Goal: Task Accomplishment & Management: Use online tool/utility

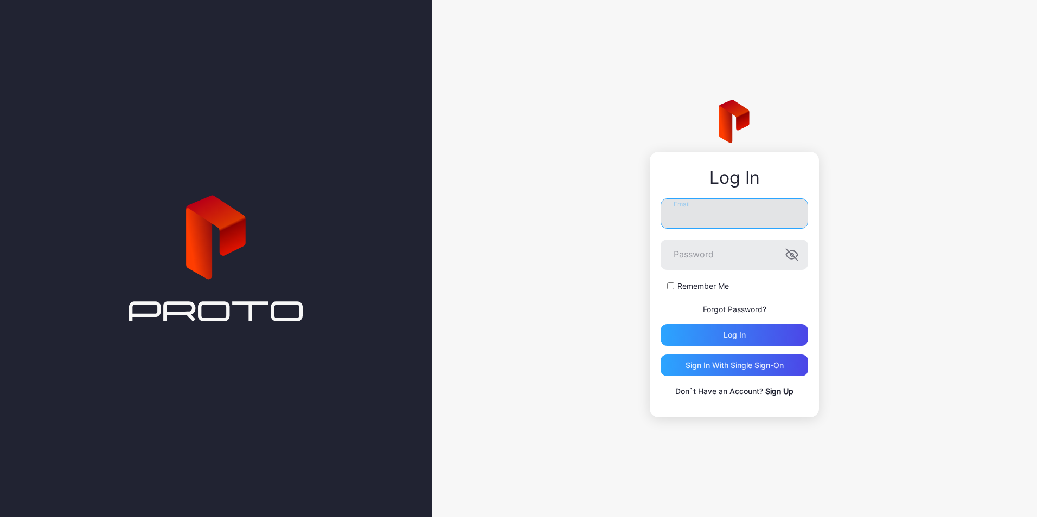
click at [702, 213] on input "Email" at bounding box center [735, 214] width 148 height 30
type input "**********"
click at [661, 324] on button "Log in" at bounding box center [735, 335] width 148 height 22
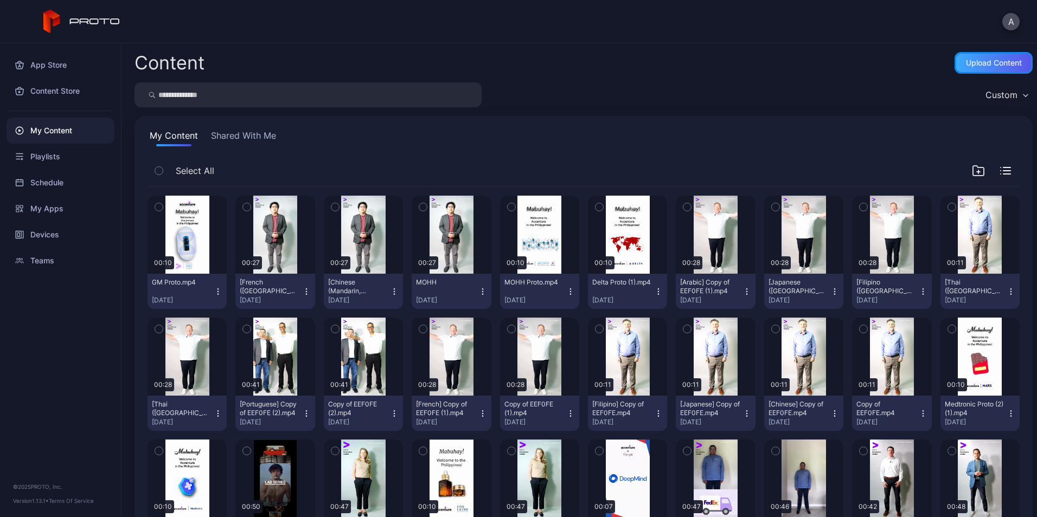
click at [955, 66] on div "Upload Content" at bounding box center [994, 63] width 78 height 22
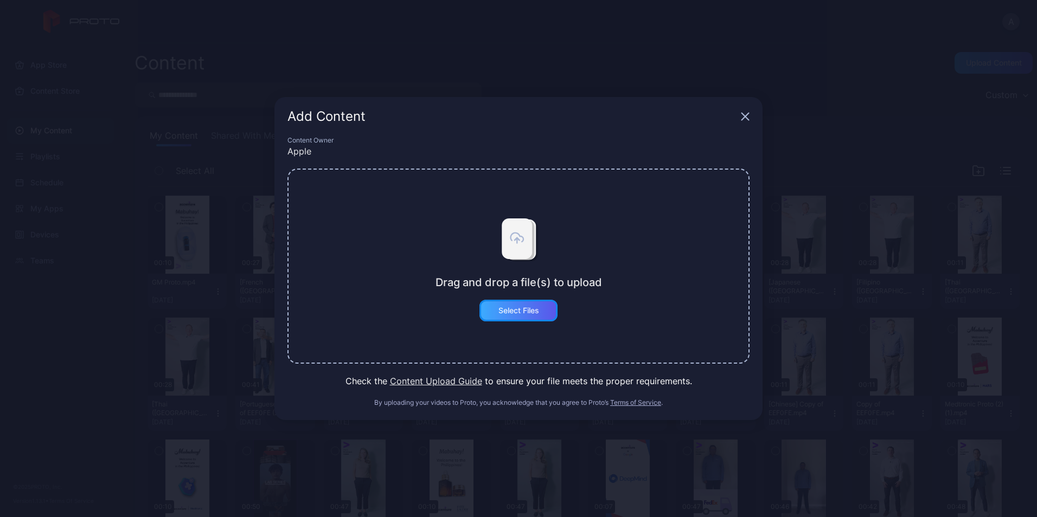
click at [517, 310] on div "Select Files" at bounding box center [518, 310] width 41 height 9
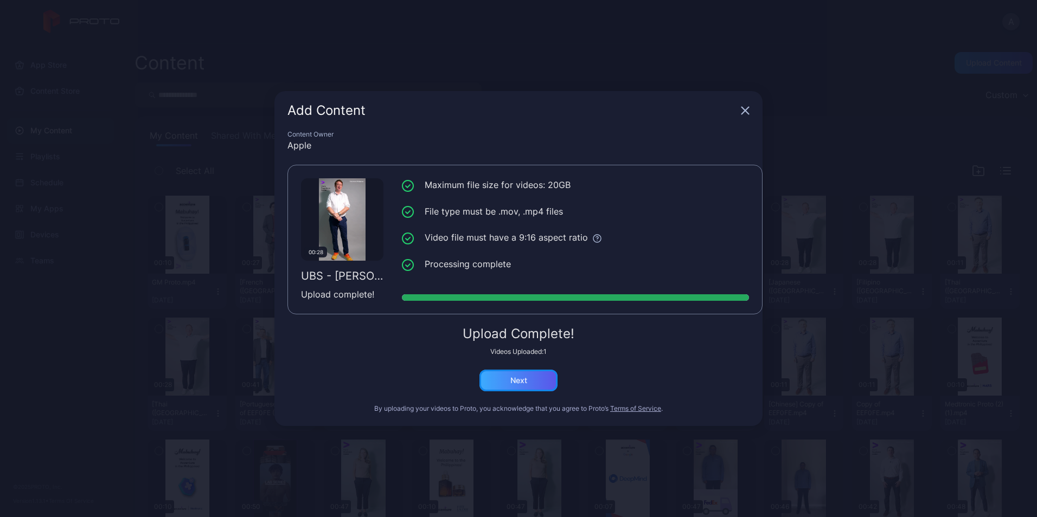
click at [530, 378] on div "Next" at bounding box center [518, 381] width 78 height 22
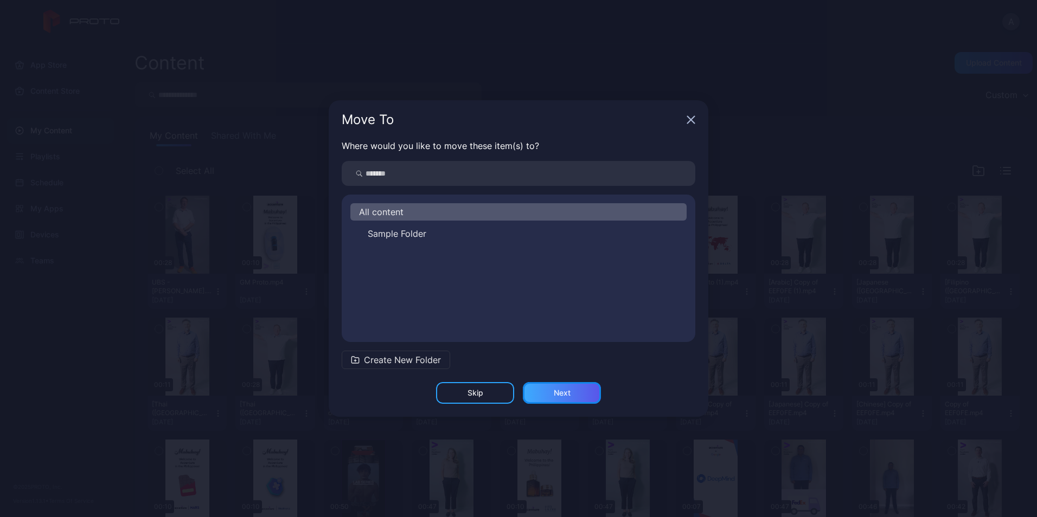
click at [564, 399] on div "Next" at bounding box center [562, 393] width 78 height 22
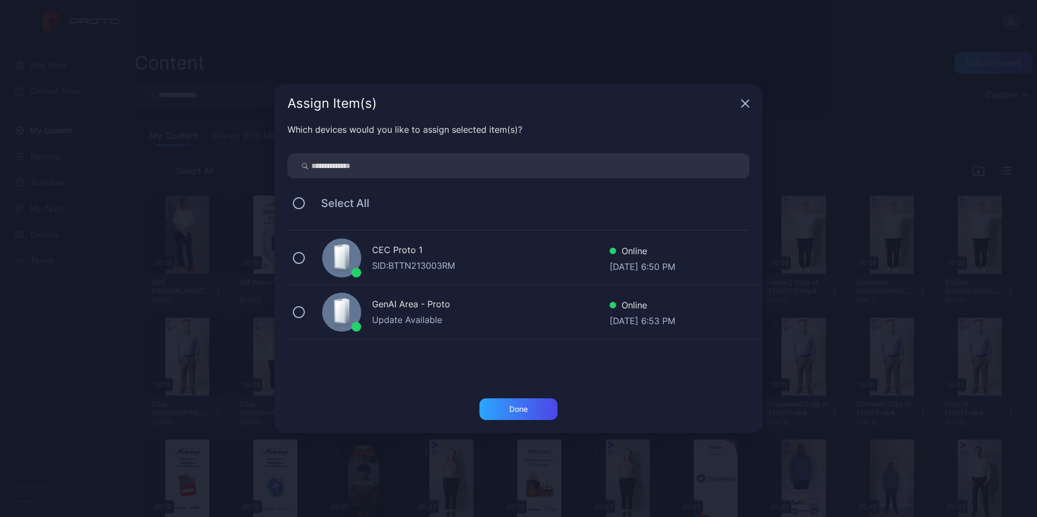
click at [298, 194] on div "Select All" at bounding box center [518, 203] width 462 height 23
click at [300, 207] on button at bounding box center [299, 203] width 12 height 12
click at [546, 416] on div "Done" at bounding box center [518, 410] width 78 height 22
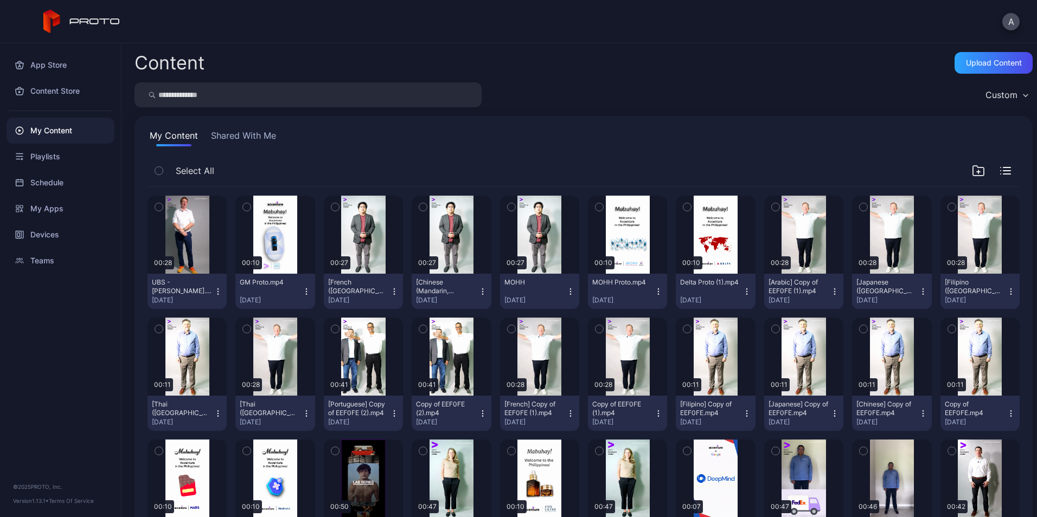
click at [214, 290] on icon "button" at bounding box center [218, 291] width 9 height 9
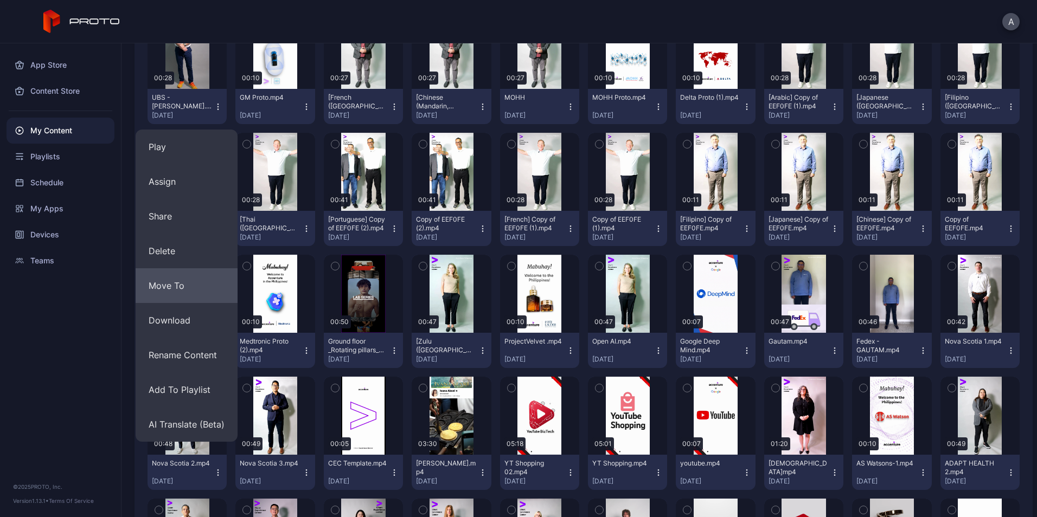
scroll to position [185, 0]
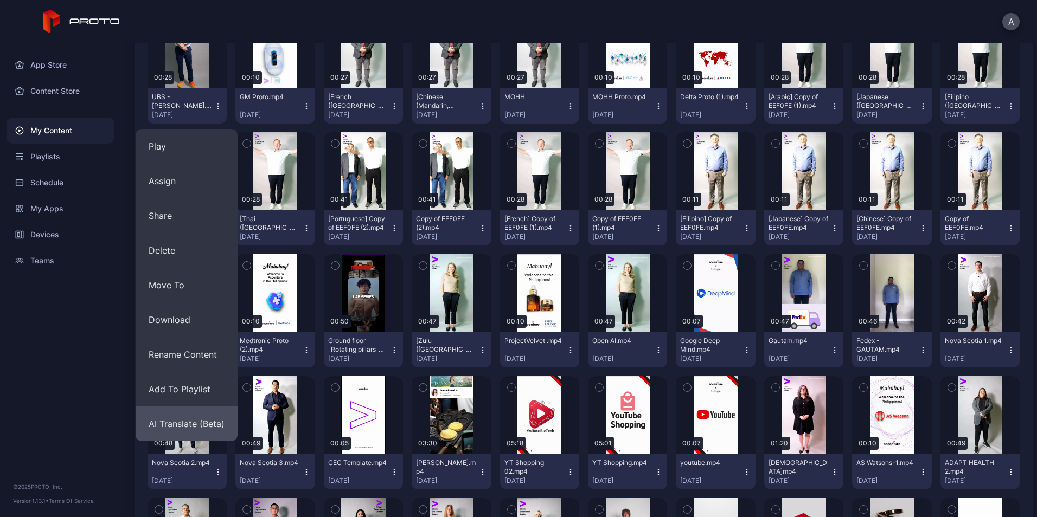
click at [197, 425] on button "AI Translate (Beta)" at bounding box center [187, 424] width 102 height 35
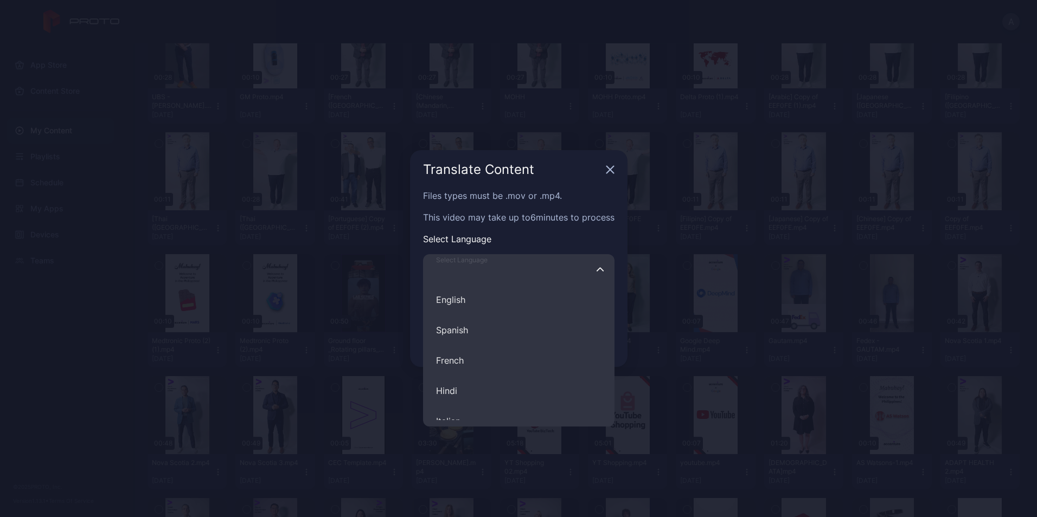
click at [549, 272] on input "Select Language English Spanish French Hindi Italian German Polish Portuguese C…" at bounding box center [518, 269] width 191 height 30
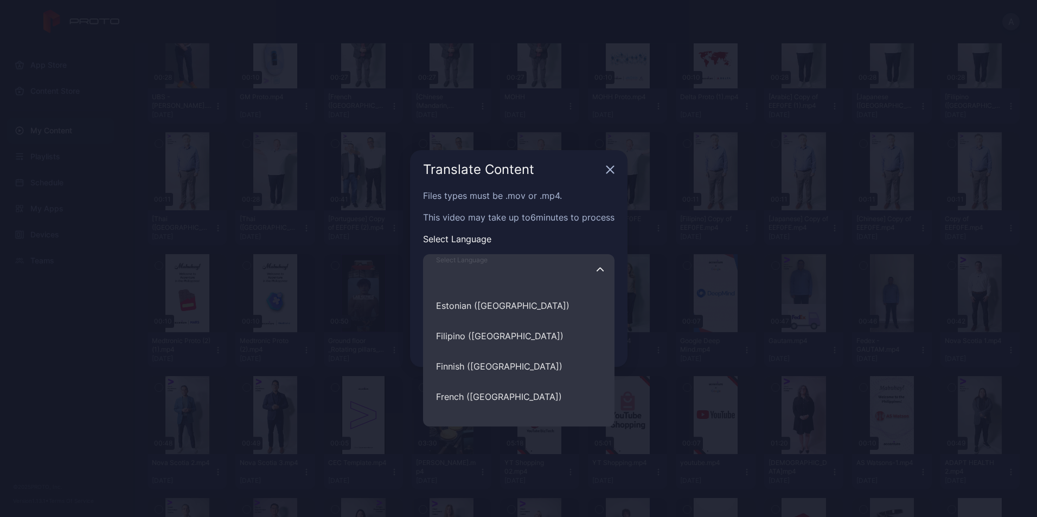
scroll to position [2666, 0]
click at [520, 336] on button "Filipino (Philippines)" at bounding box center [518, 337] width 191 height 30
type input "**********"
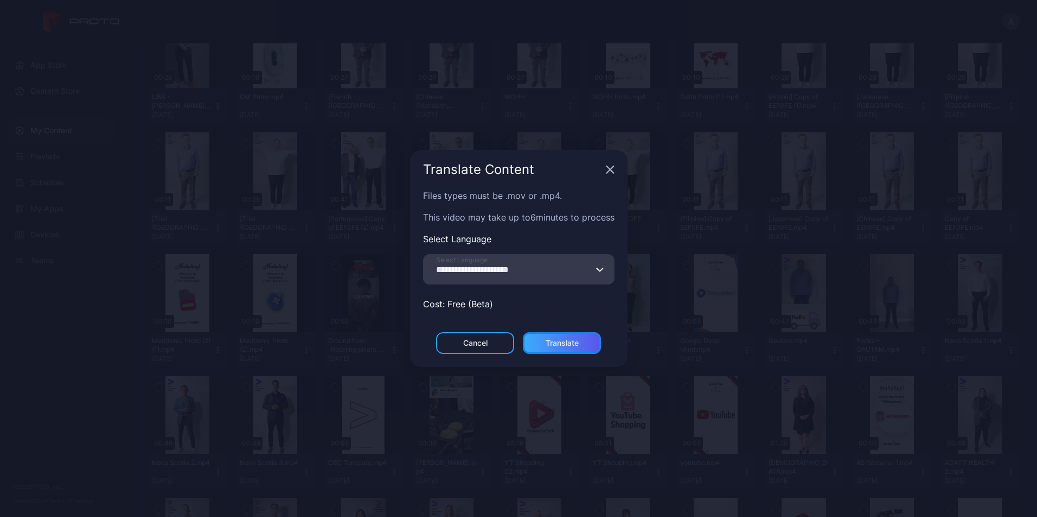
click at [581, 352] on div "Translate" at bounding box center [562, 343] width 78 height 22
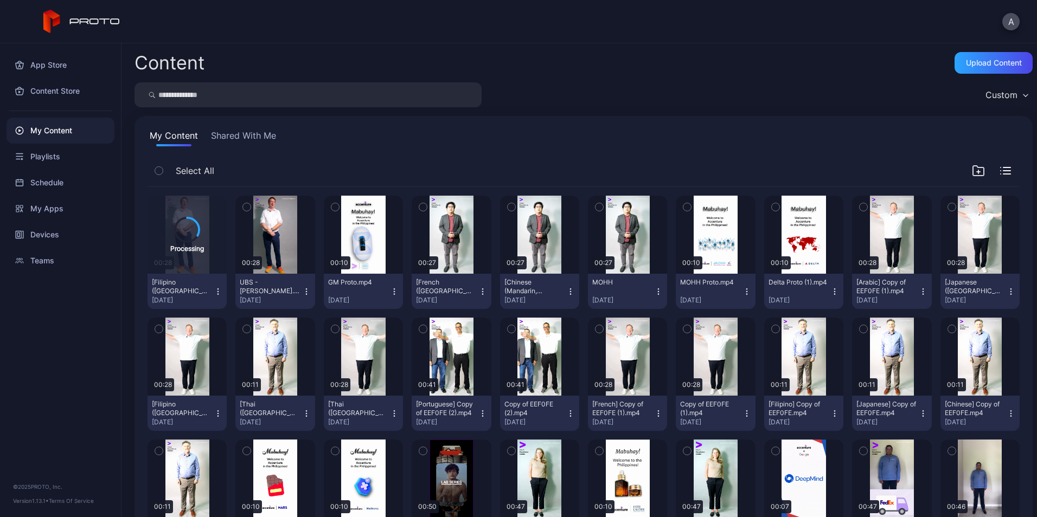
click at [304, 290] on icon "button" at bounding box center [306, 291] width 9 height 9
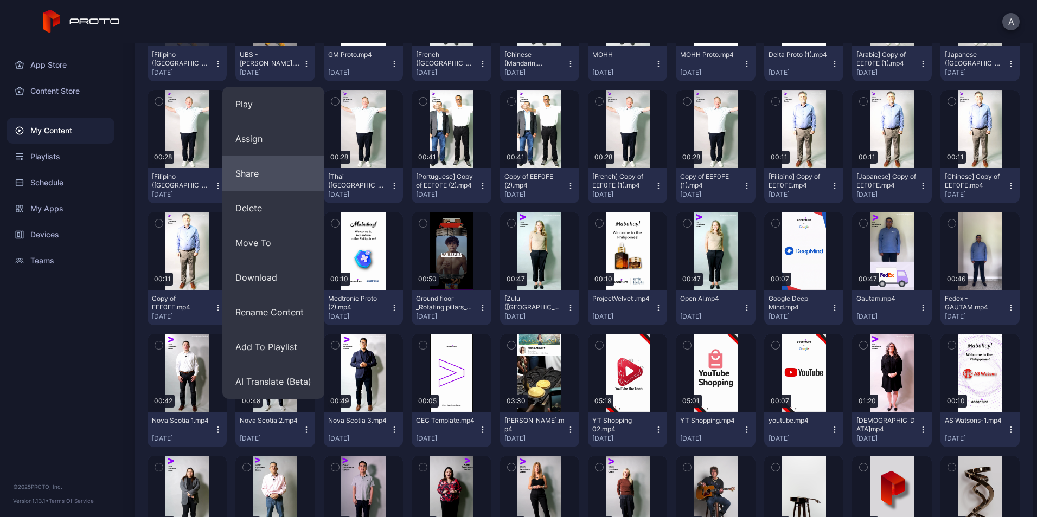
scroll to position [230, 0]
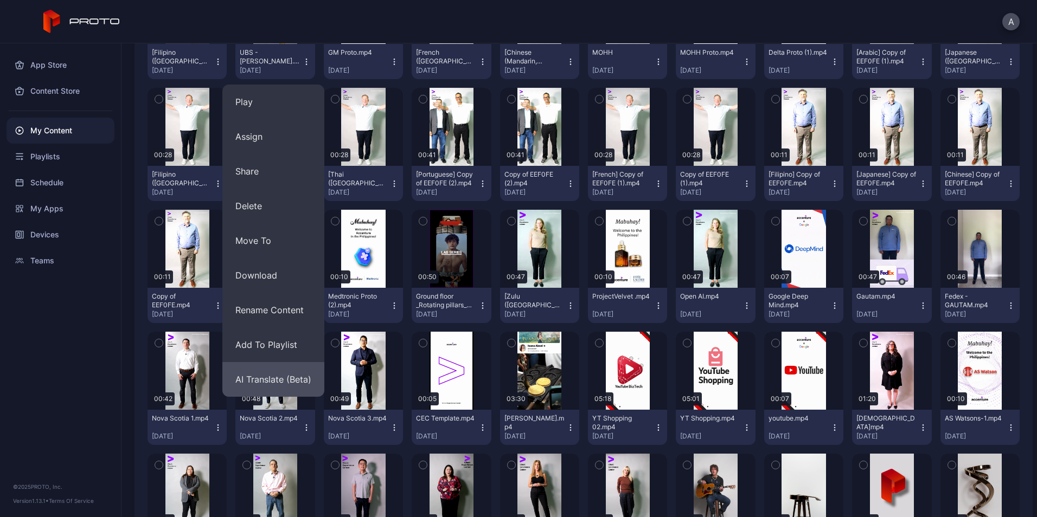
click at [281, 376] on button "AI Translate (Beta)" at bounding box center [273, 379] width 102 height 35
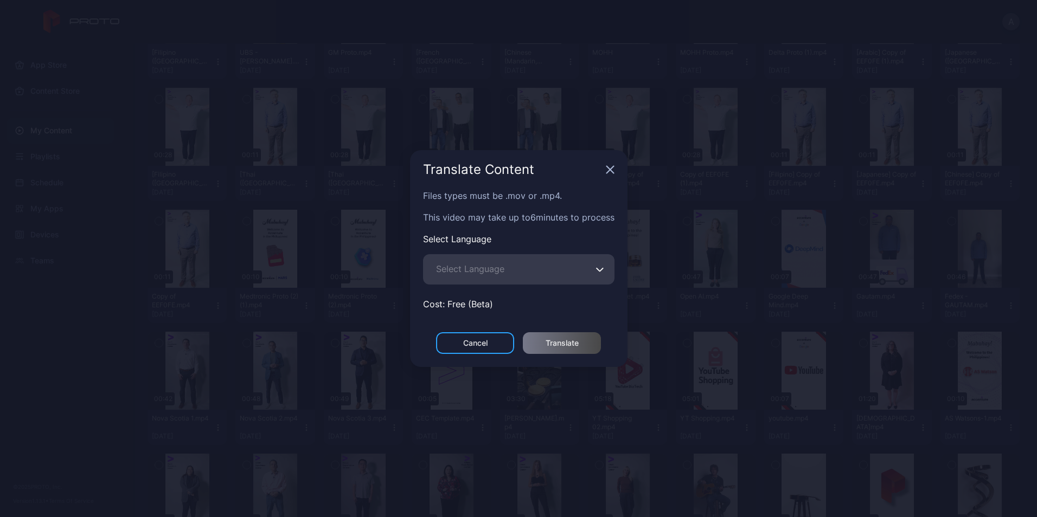
click at [496, 269] on span "Select Language" at bounding box center [470, 269] width 68 height 13
click at [496, 269] on input "Select Language" at bounding box center [518, 269] width 191 height 30
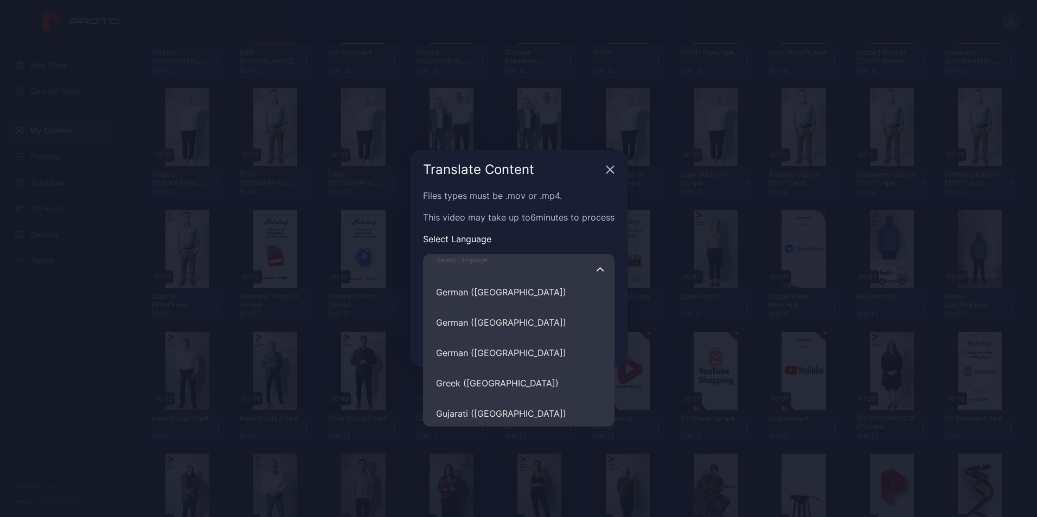
scroll to position [2954, 0]
click at [505, 325] on button "German (Germany)" at bounding box center [518, 322] width 191 height 30
type input "**********"
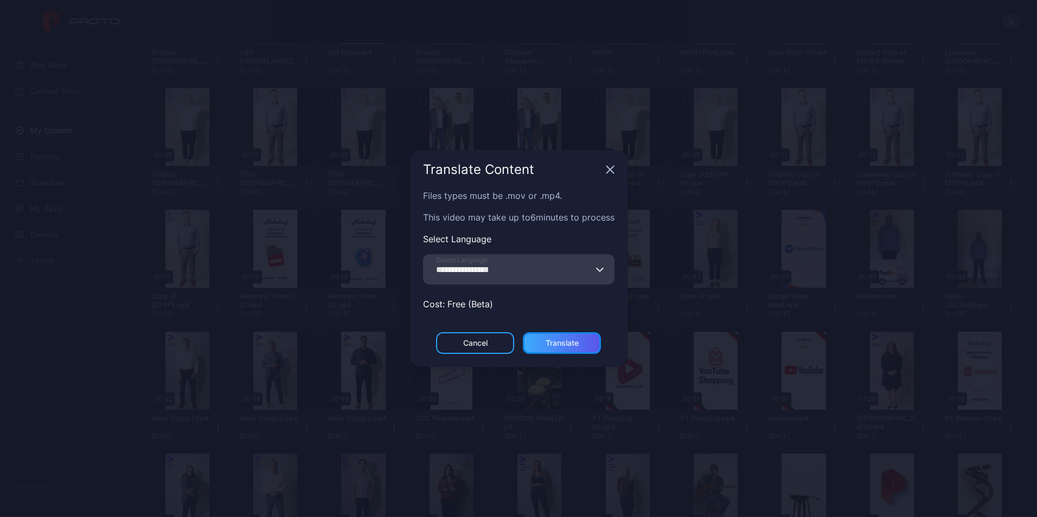
click at [573, 343] on div "Translate" at bounding box center [562, 343] width 33 height 9
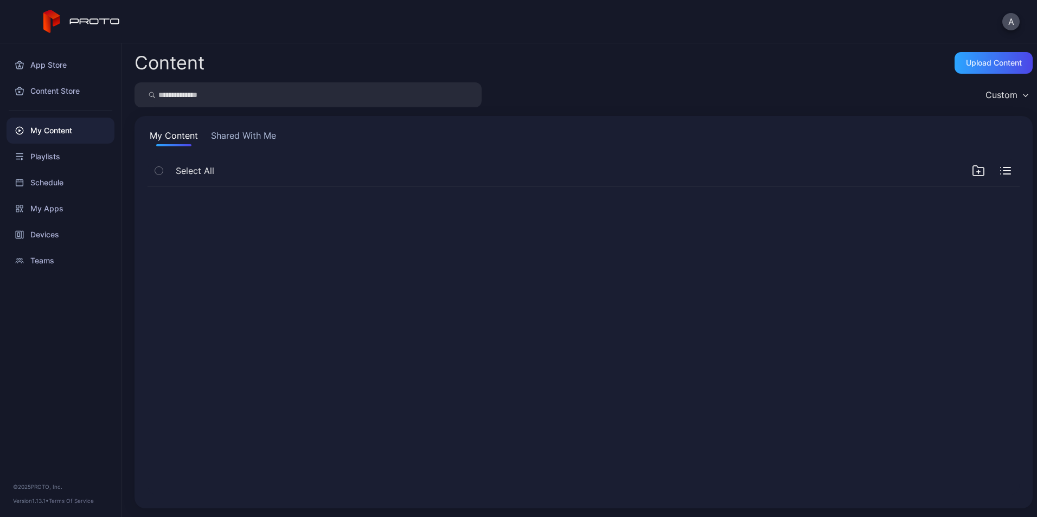
scroll to position [0, 0]
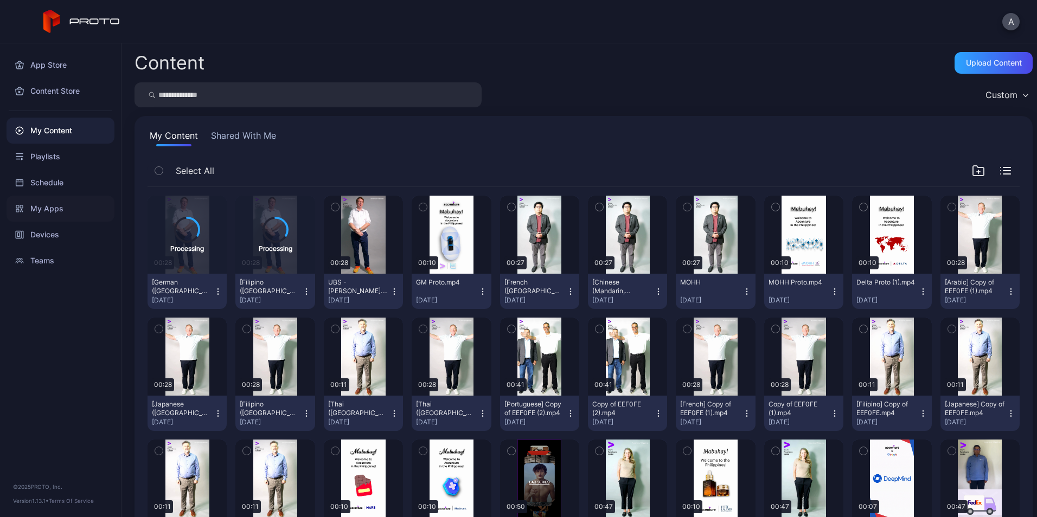
click at [85, 201] on div "My Apps" at bounding box center [61, 209] width 108 height 26
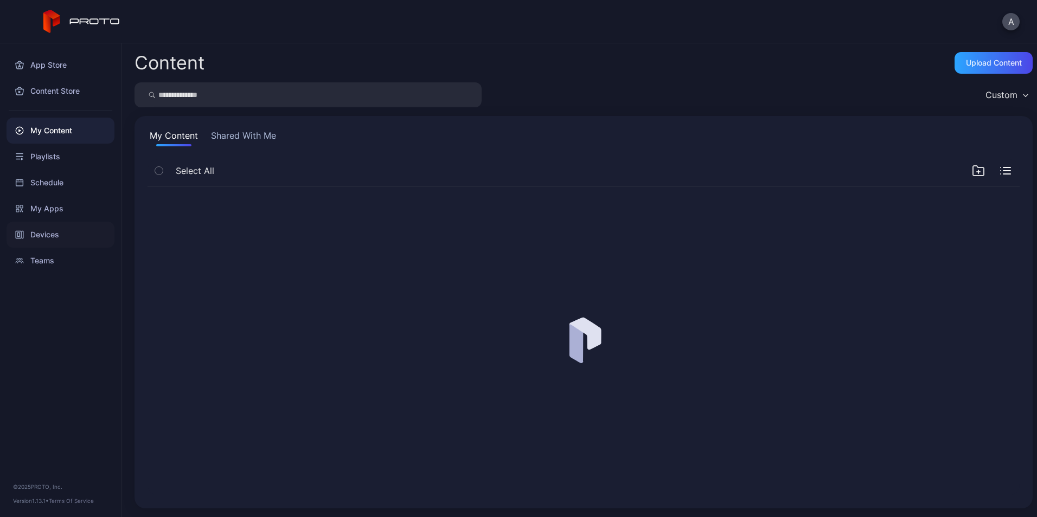
click at [67, 238] on div "Devices" at bounding box center [61, 235] width 108 height 26
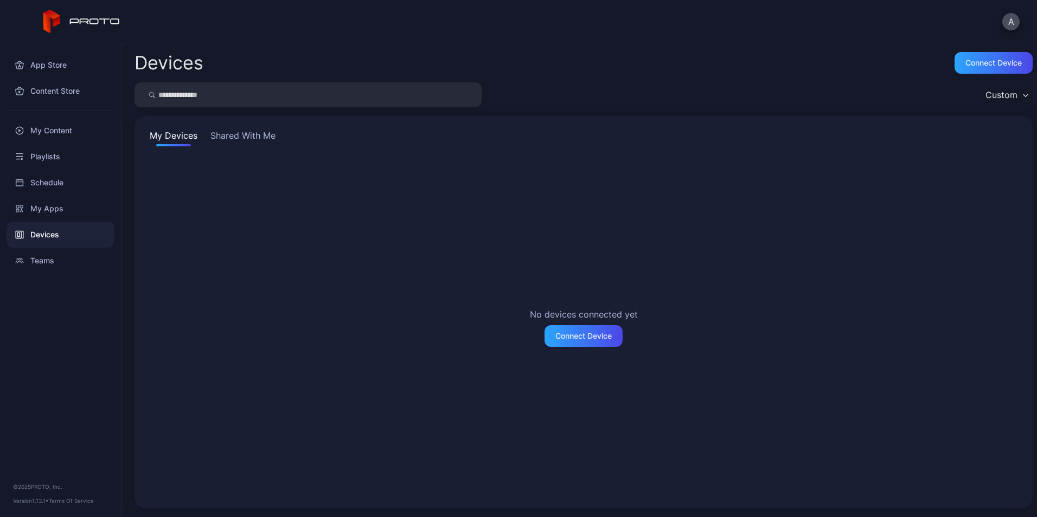
click at [241, 135] on button "Shared With Me" at bounding box center [242, 137] width 69 height 17
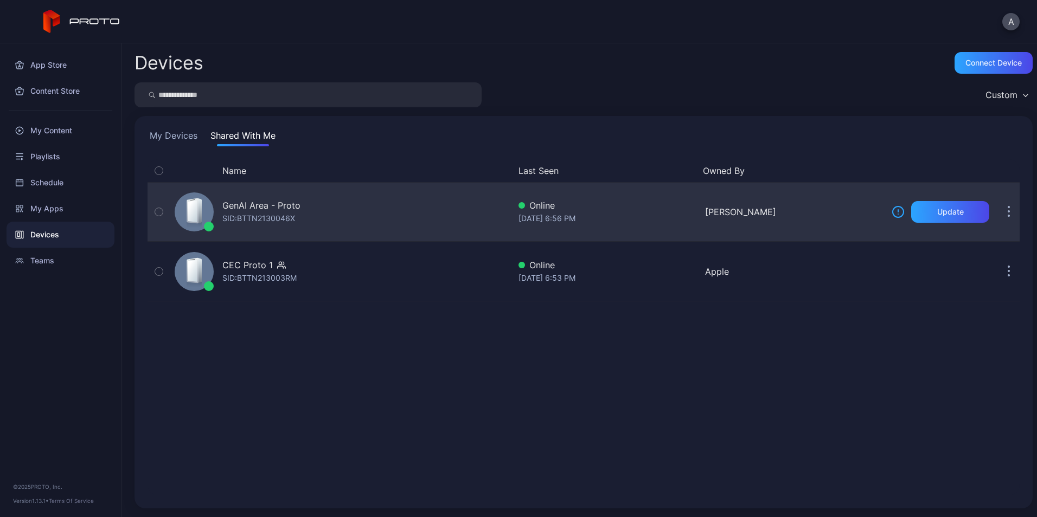
click at [359, 210] on div "GenAI Area - Proto SID: BTTN2130046X" at bounding box center [340, 212] width 340 height 54
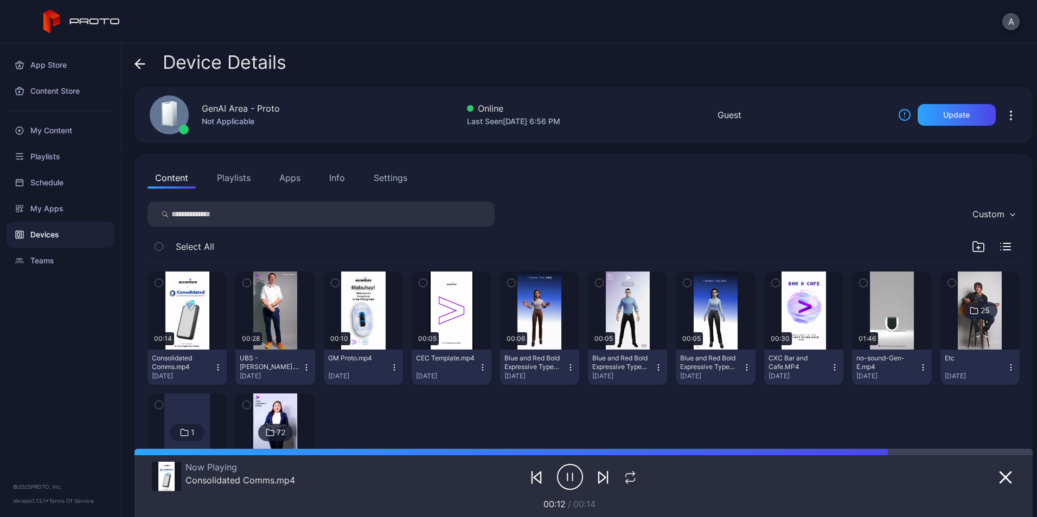
click at [973, 246] on icon "button" at bounding box center [978, 247] width 11 height 10
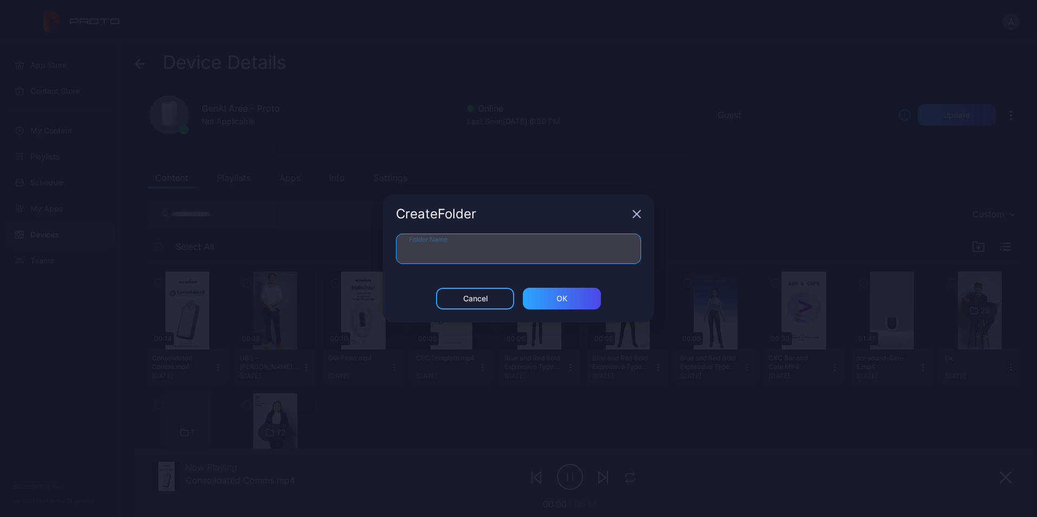
click at [530, 242] on input "Folder Name" at bounding box center [518, 249] width 245 height 30
type input "**********"
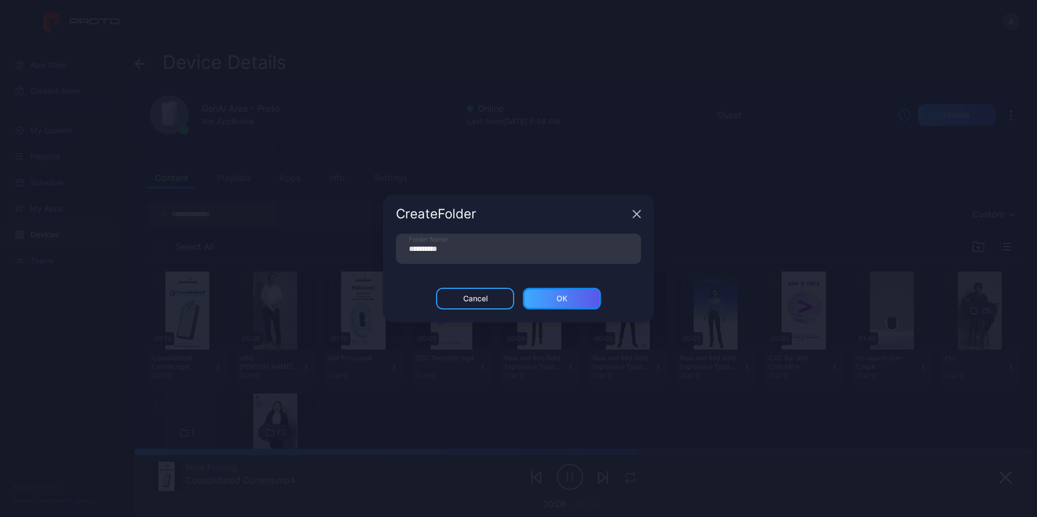
click at [569, 300] on div "ОК" at bounding box center [562, 299] width 78 height 22
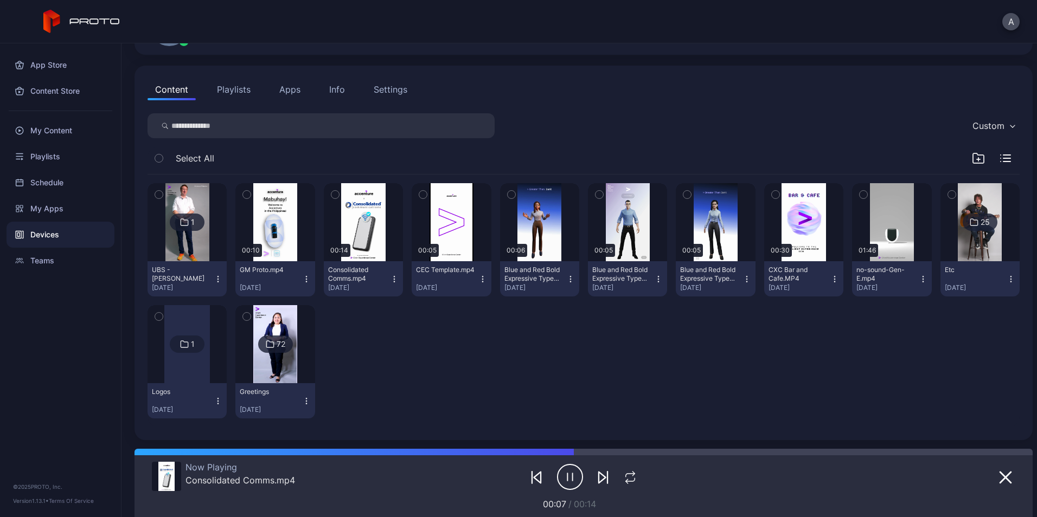
scroll to position [85, 0]
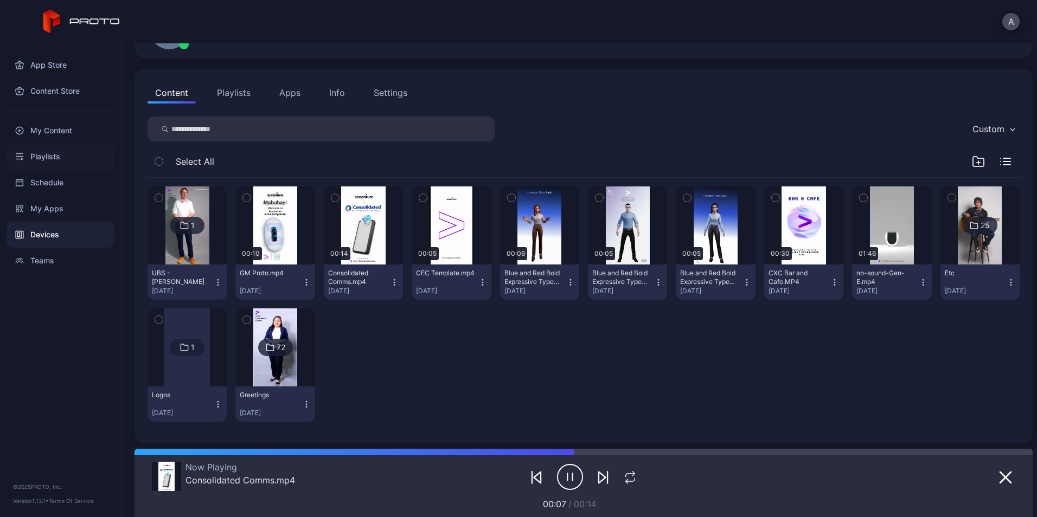
click at [79, 159] on div "Playlists" at bounding box center [61, 157] width 108 height 26
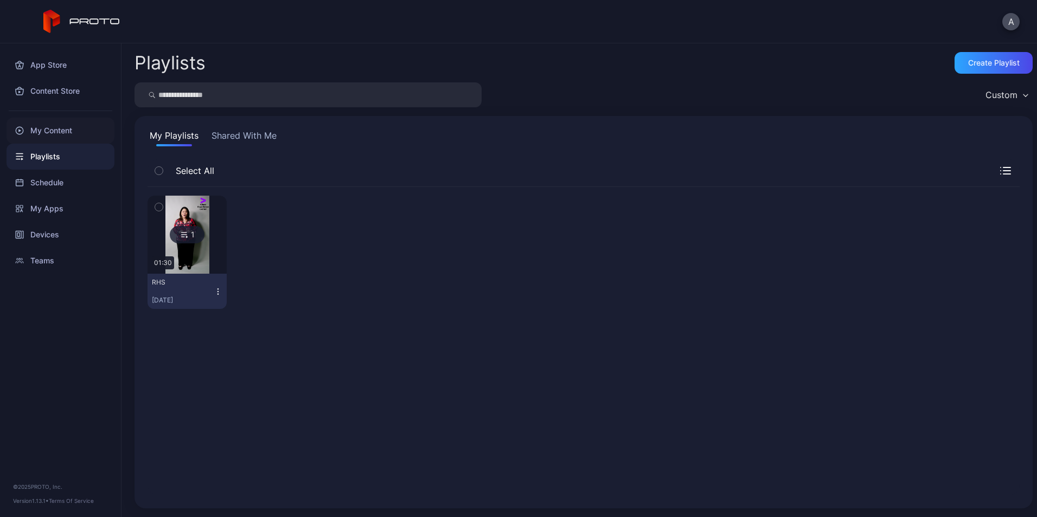
click at [73, 127] on div "My Content" at bounding box center [61, 131] width 108 height 26
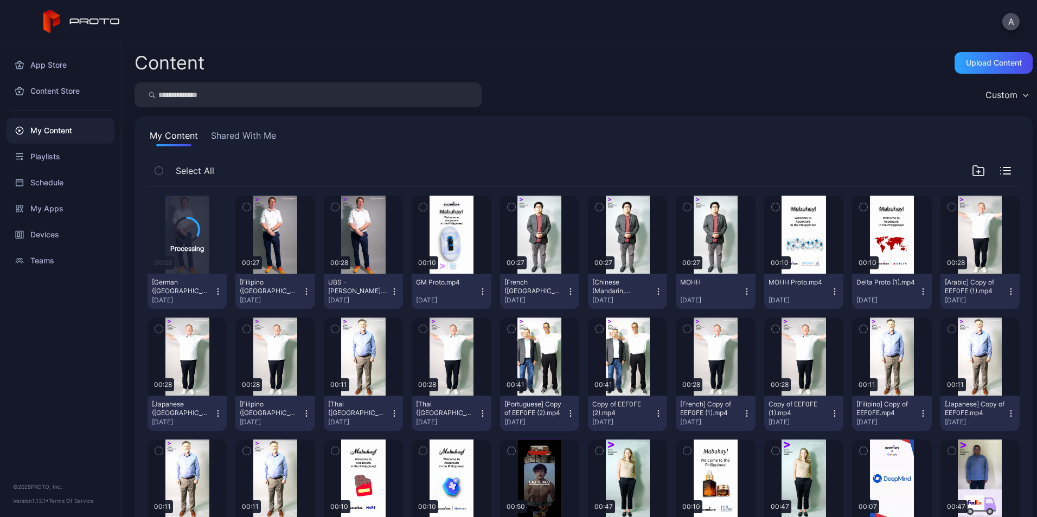
click at [305, 296] on icon "button" at bounding box center [306, 291] width 9 height 9
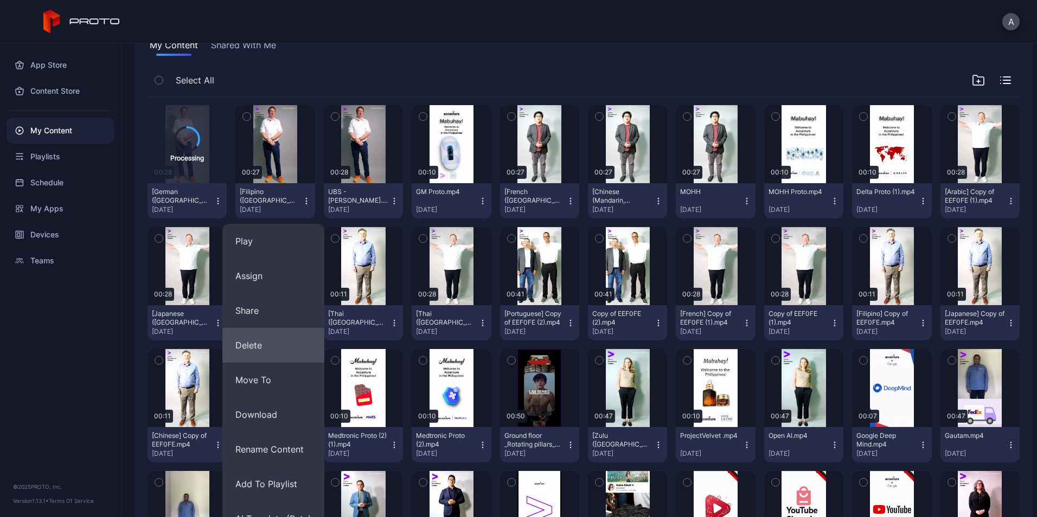
scroll to position [97, 0]
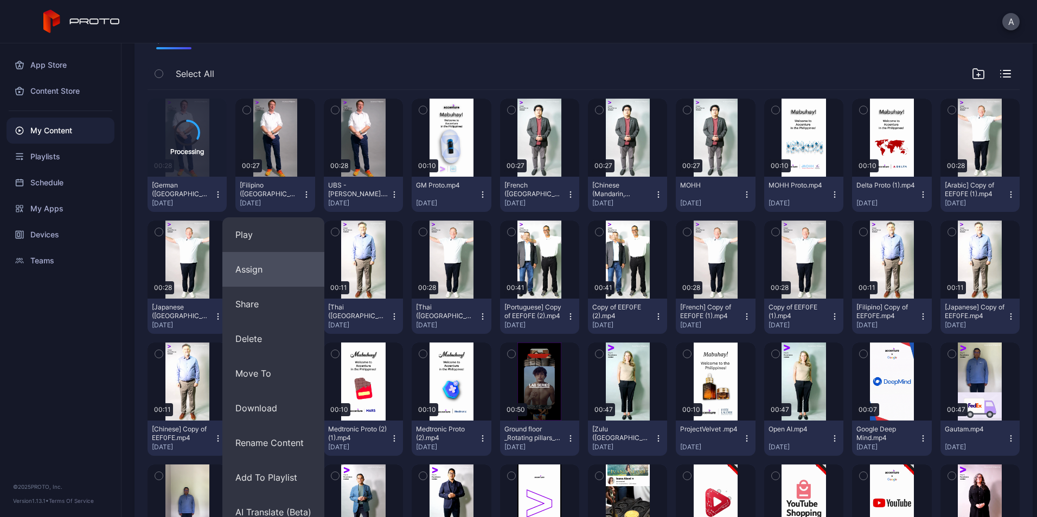
click at [281, 267] on button "Assign" at bounding box center [273, 269] width 102 height 35
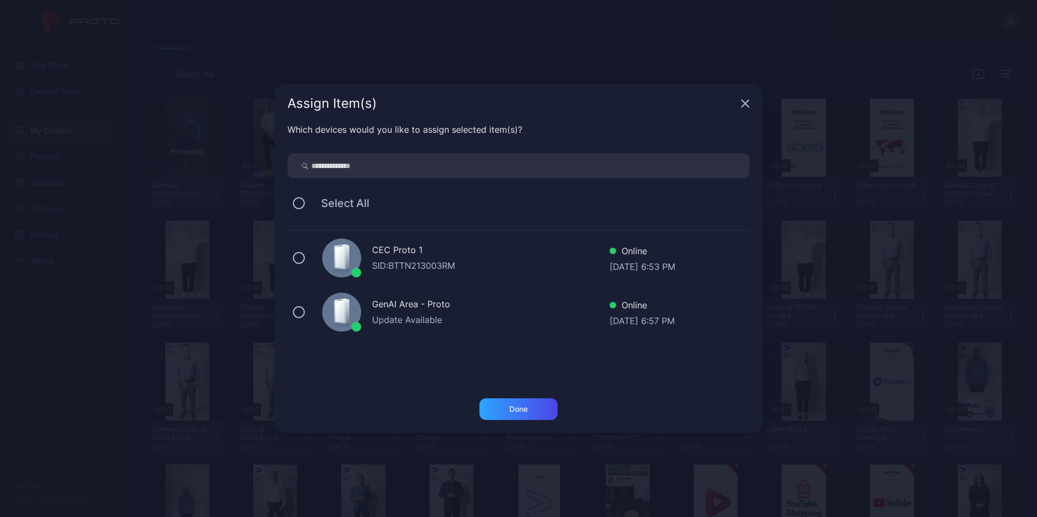
click at [404, 260] on div "SID: BTTN213003RM" at bounding box center [491, 265] width 238 height 13
click at [308, 311] on div "GenAI Area - Proto Update Available Online Sep 19, 2025 at 6:57 PM" at bounding box center [524, 312] width 475 height 54
click at [525, 410] on div "Done" at bounding box center [518, 409] width 18 height 9
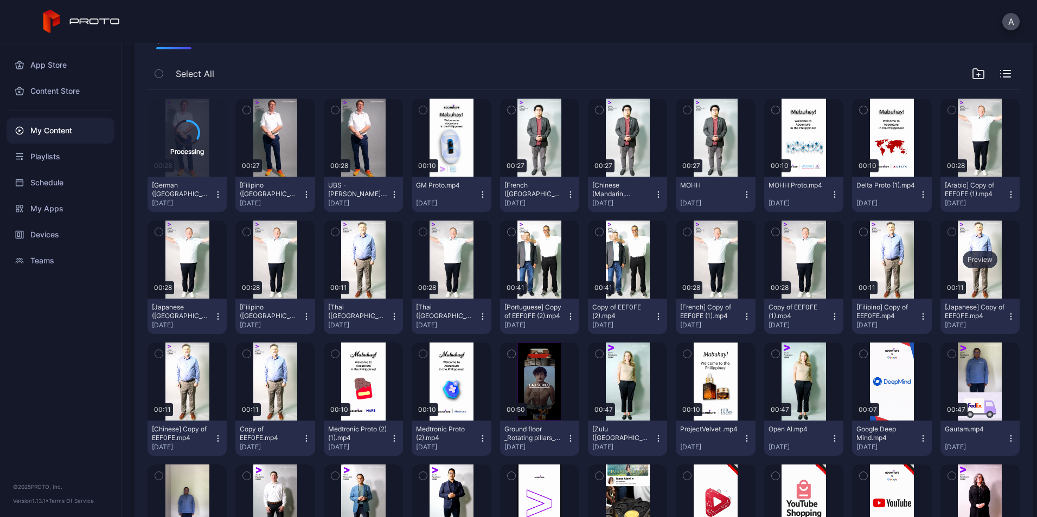
scroll to position [0, 0]
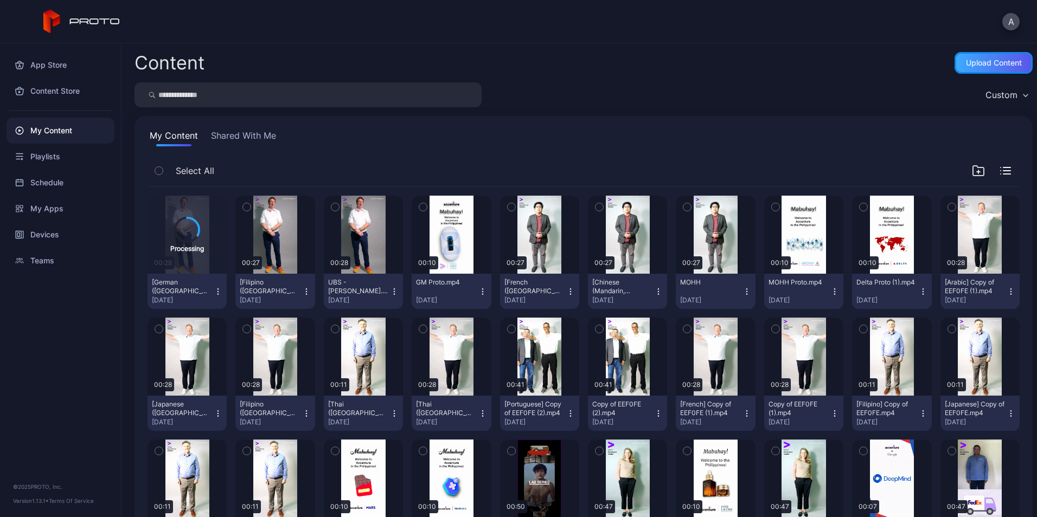
click at [982, 66] on div "Upload Content" at bounding box center [994, 63] width 56 height 9
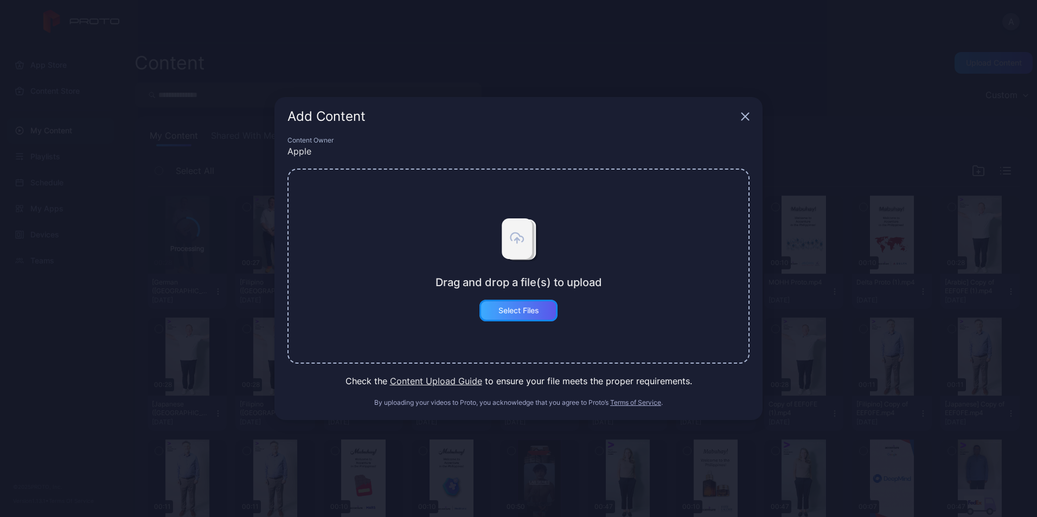
click at [526, 310] on div "Select Files" at bounding box center [518, 310] width 41 height 9
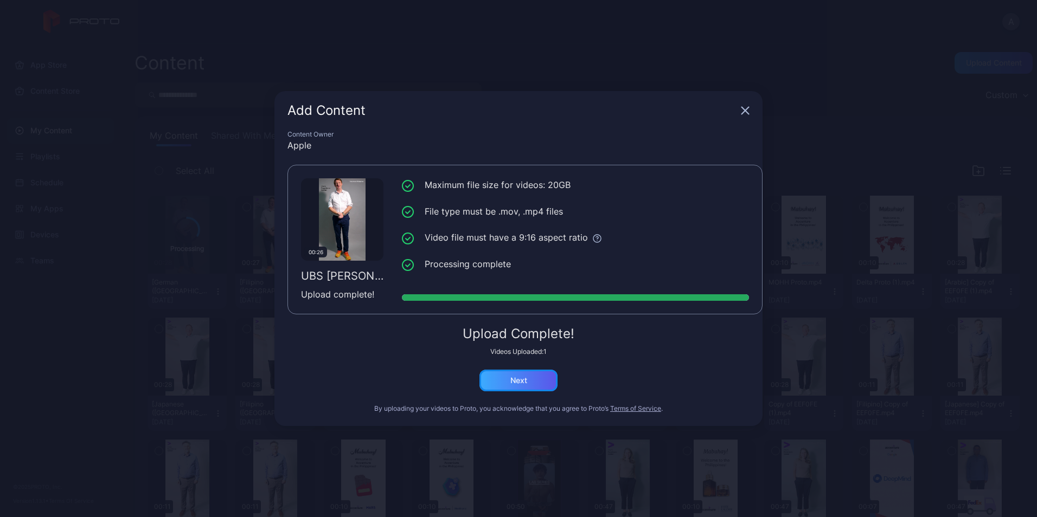
click at [535, 387] on div "Next" at bounding box center [518, 381] width 78 height 22
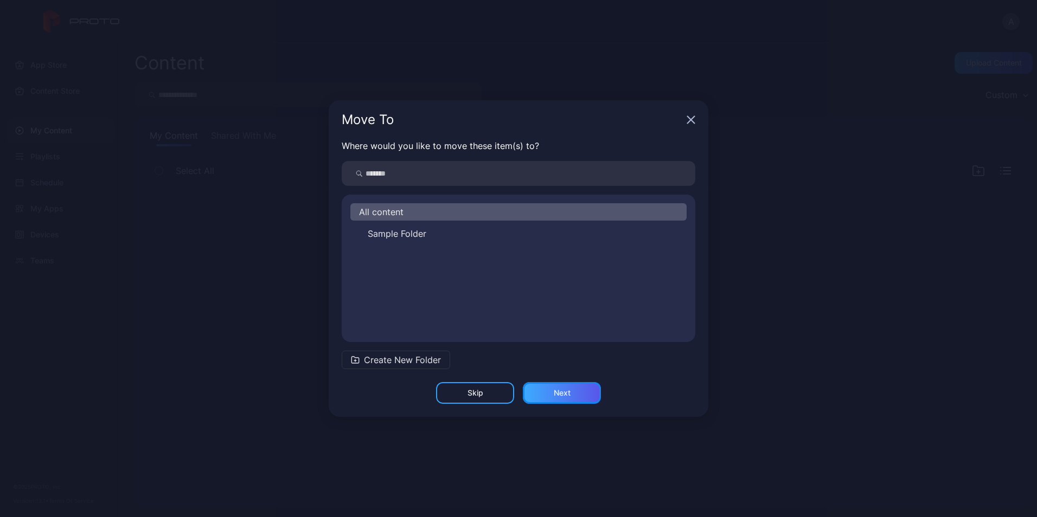
click at [558, 393] on div "Next" at bounding box center [562, 393] width 17 height 9
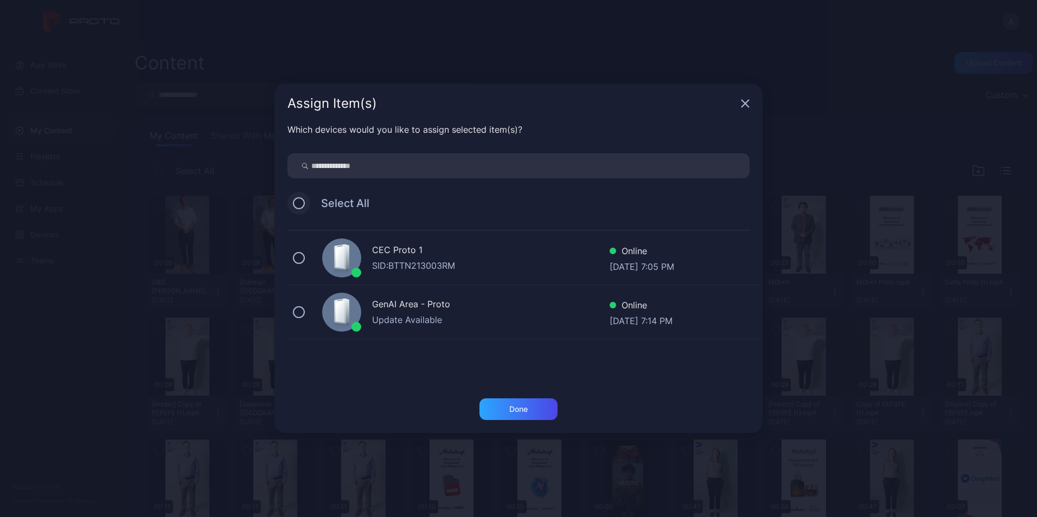
click at [299, 204] on button at bounding box center [299, 203] width 12 height 12
click at [532, 399] on div "Done" at bounding box center [518, 410] width 78 height 22
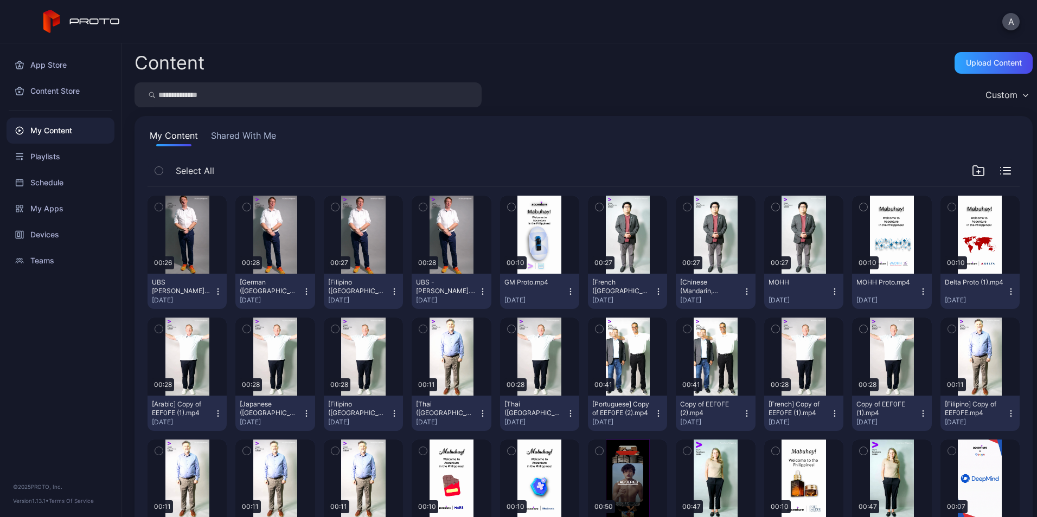
click at [301, 296] on button "[German (Germany)] UBS - Ryan.mp4 Sep 19, 2025" at bounding box center [274, 291] width 79 height 35
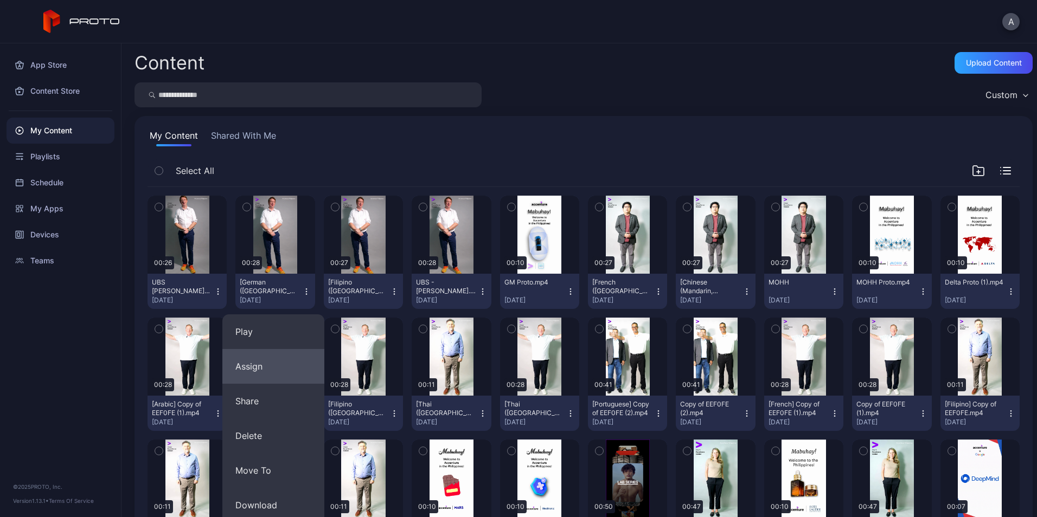
click at [278, 369] on button "Assign" at bounding box center [273, 366] width 102 height 35
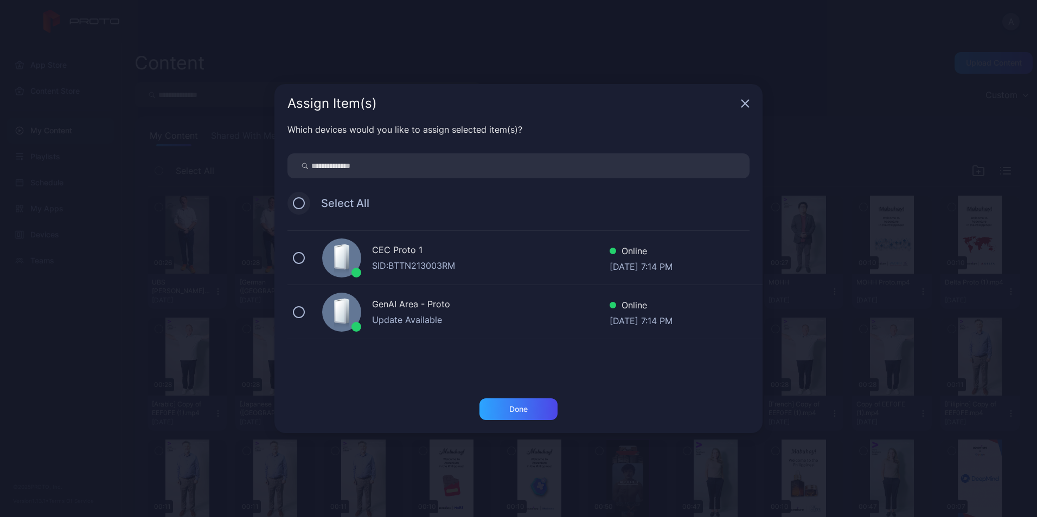
click at [294, 204] on button at bounding box center [299, 203] width 12 height 12
click at [520, 413] on div "Done" at bounding box center [518, 409] width 18 height 9
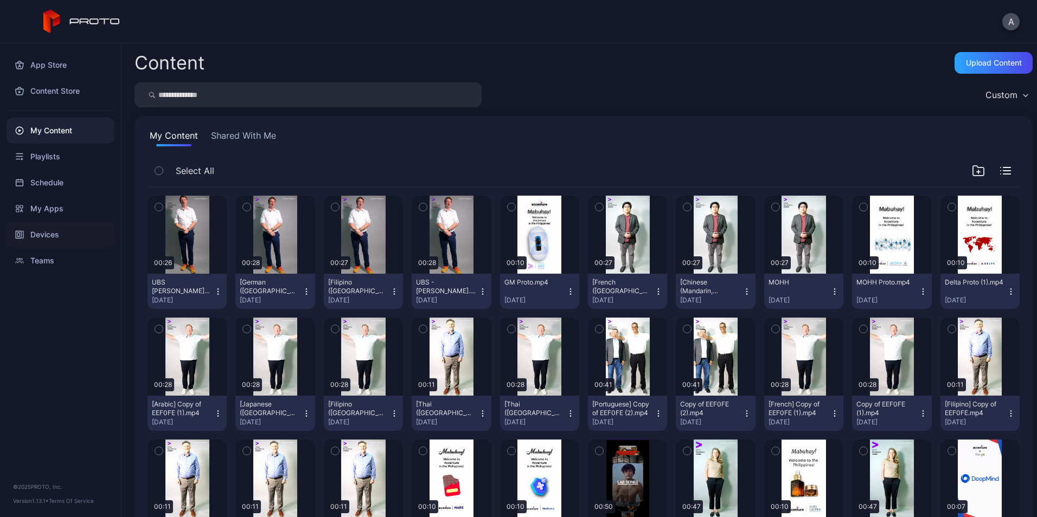
click at [59, 239] on div "Devices" at bounding box center [61, 235] width 108 height 26
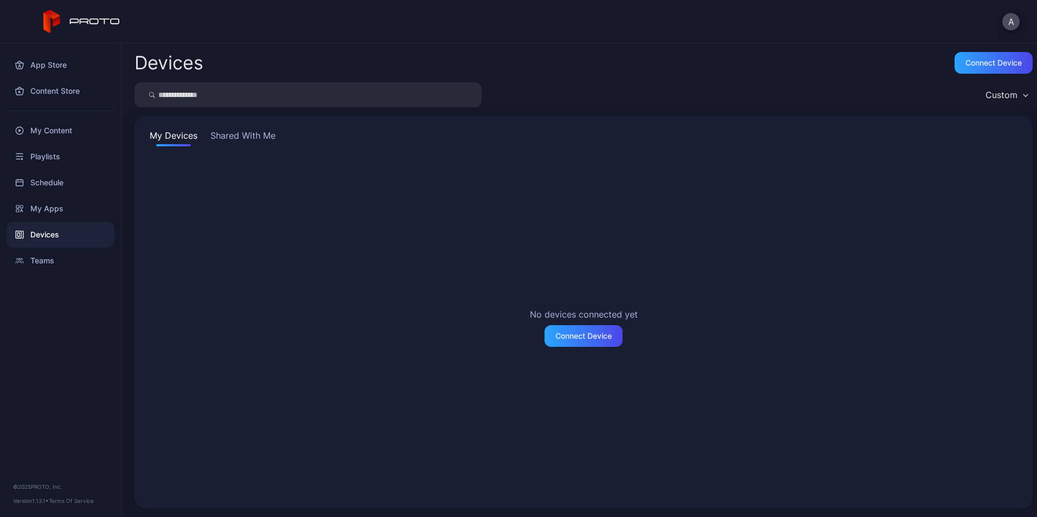
click at [245, 124] on div "My Devices Shared With Me No devices connected yet Connect Device" at bounding box center [584, 312] width 898 height 393
click at [247, 140] on button "Shared With Me" at bounding box center [242, 137] width 69 height 17
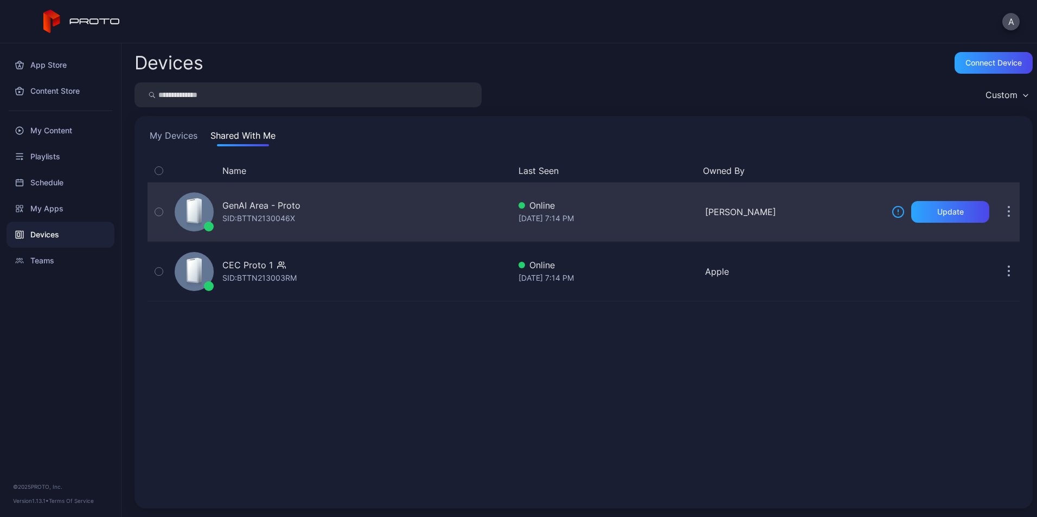
click at [368, 217] on div "GenAI Area - Proto SID: BTTN2130046X" at bounding box center [340, 212] width 340 height 54
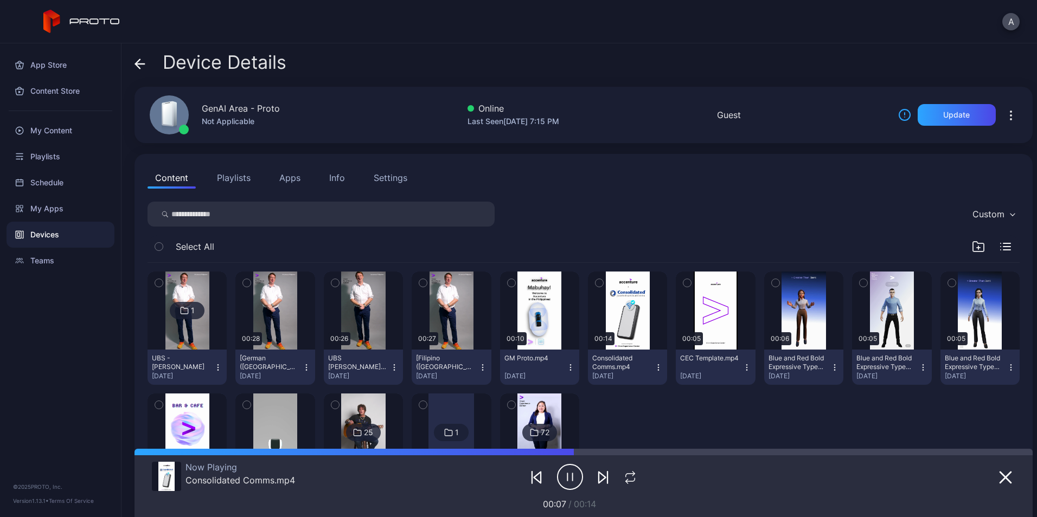
scroll to position [88, 0]
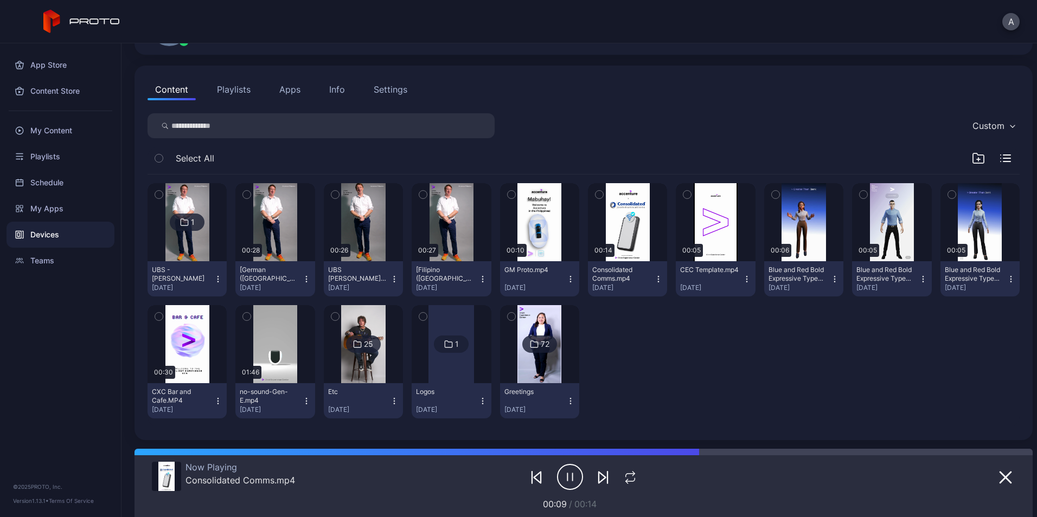
click at [249, 191] on icon "button" at bounding box center [247, 195] width 8 height 12
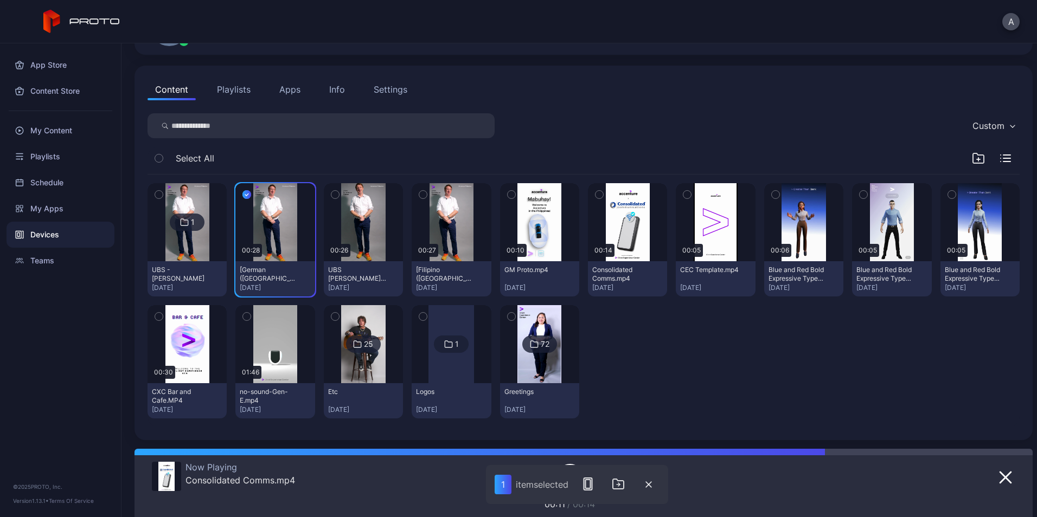
click at [430, 195] on button "button" at bounding box center [423, 194] width 23 height 23
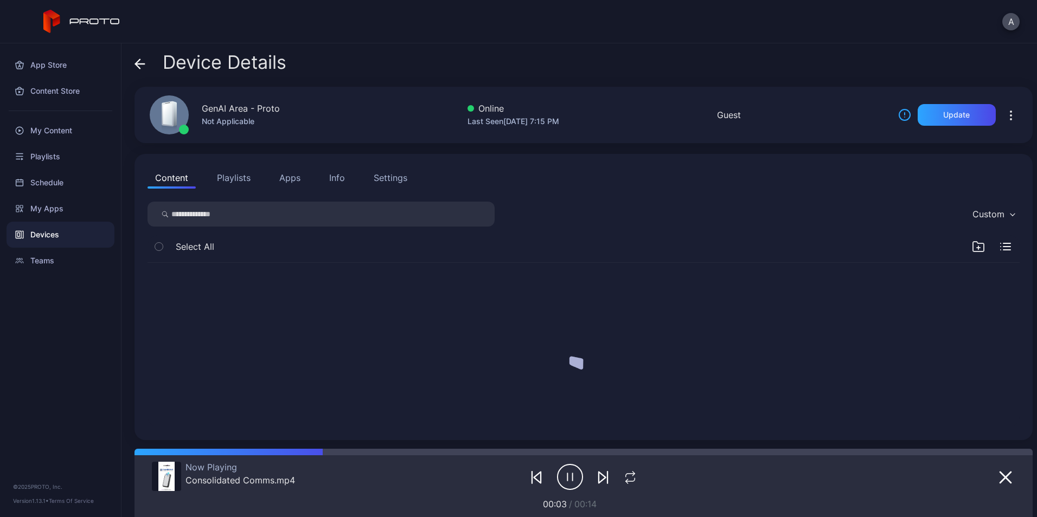
scroll to position [0, 0]
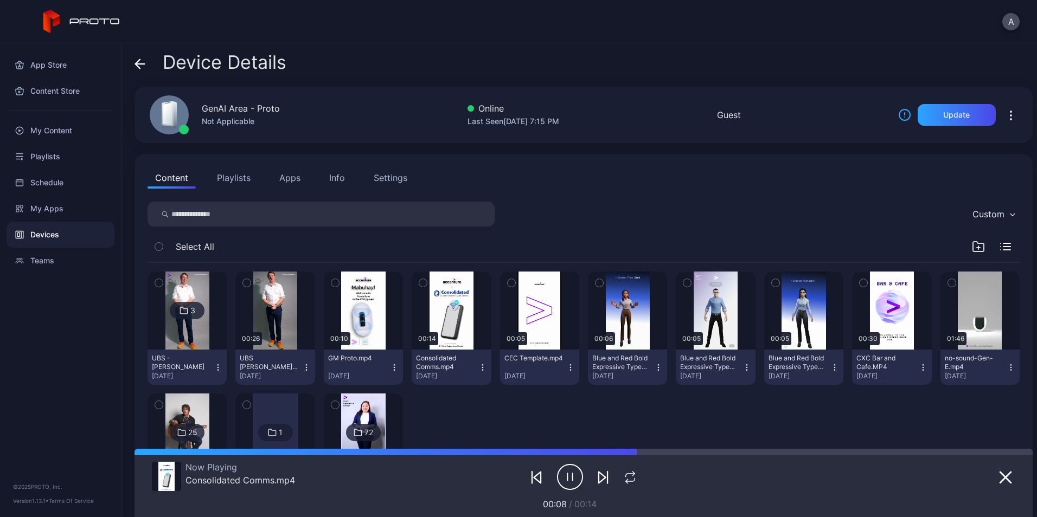
click at [144, 68] on icon at bounding box center [140, 64] width 11 height 11
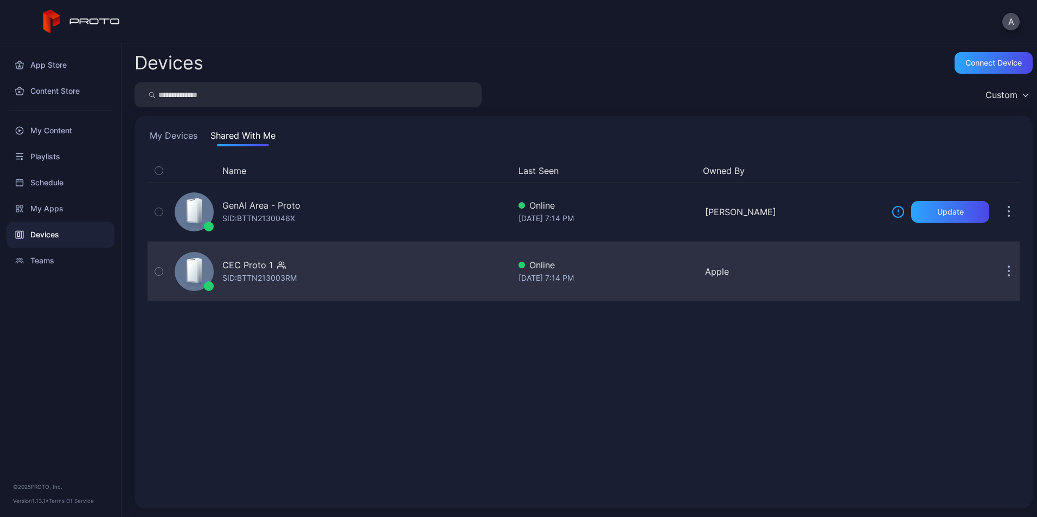
click at [327, 269] on div "CEC Proto 1 SID: BTTN213003RM" at bounding box center [340, 272] width 340 height 54
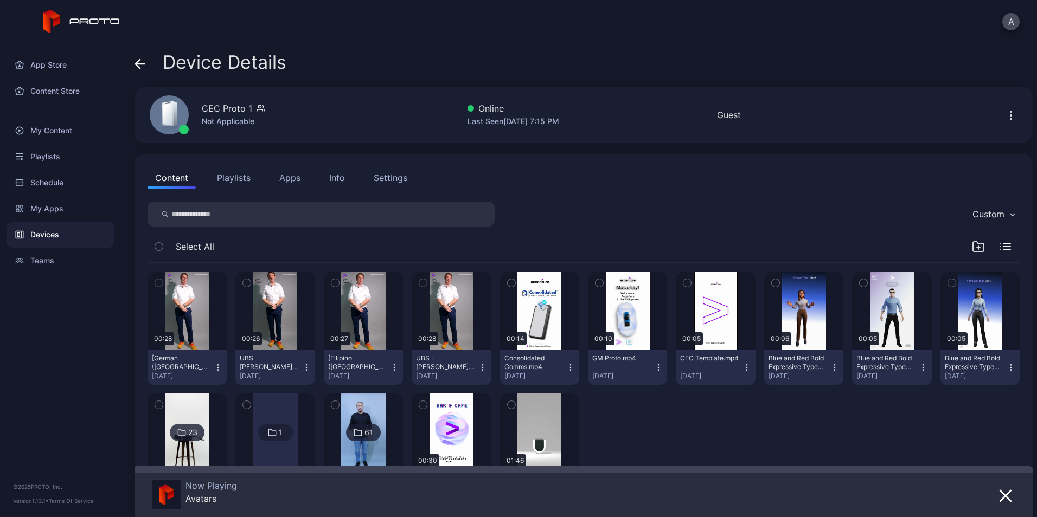
click at [972, 245] on icon "button" at bounding box center [978, 246] width 13 height 13
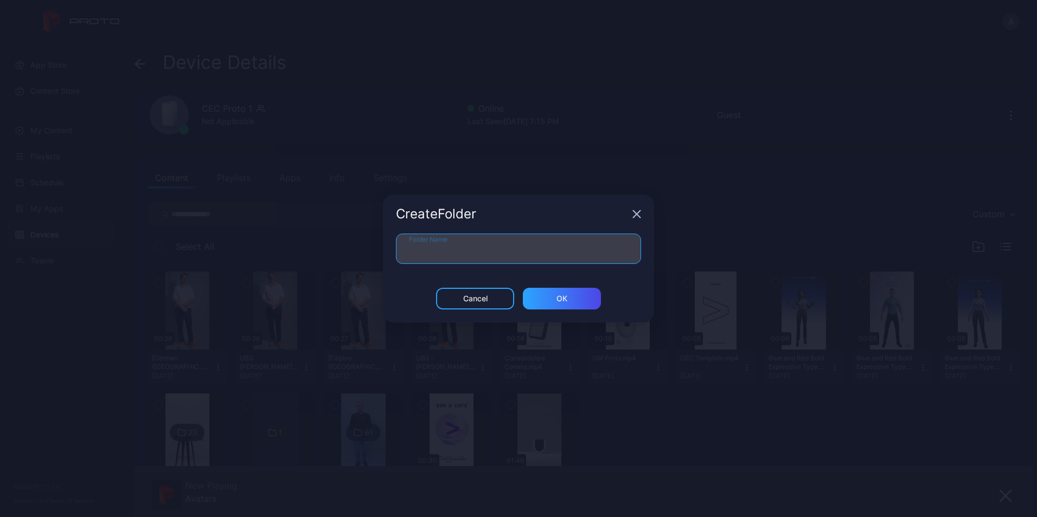
click at [508, 252] on input "Folder Name" at bounding box center [518, 249] width 245 height 30
click at [468, 247] on input "Folder Name" at bounding box center [518, 249] width 245 height 30
type input "**********"
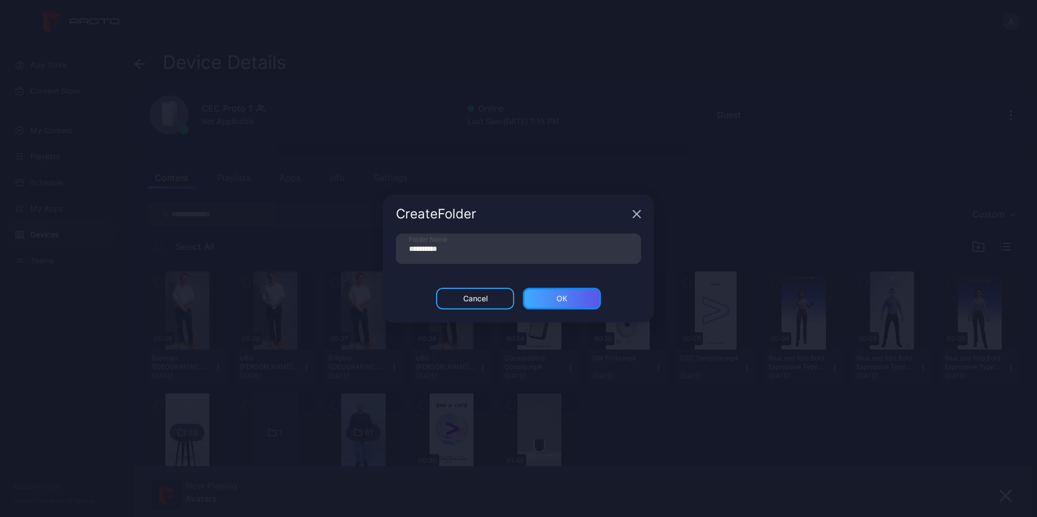
click at [568, 297] on div "ОК" at bounding box center [562, 299] width 78 height 22
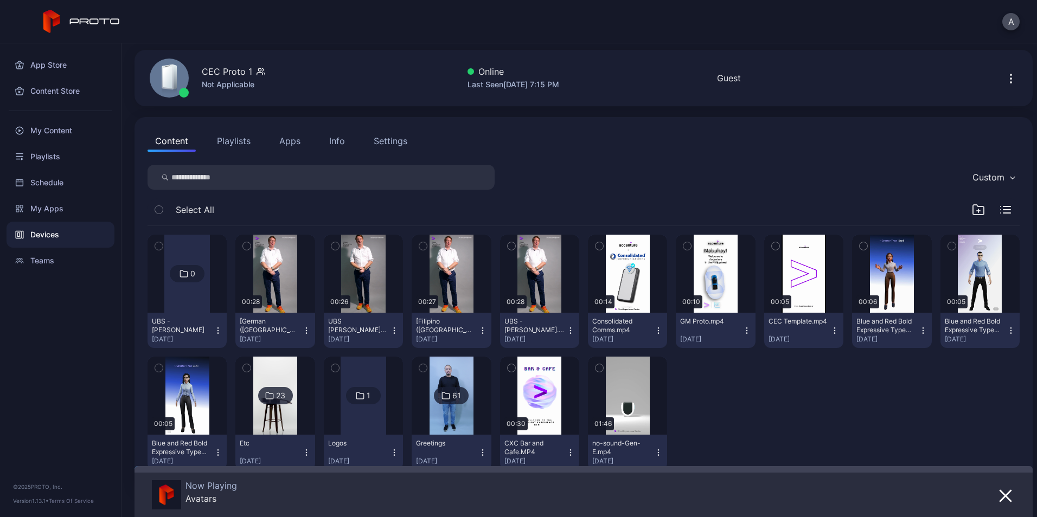
scroll to position [38, 0]
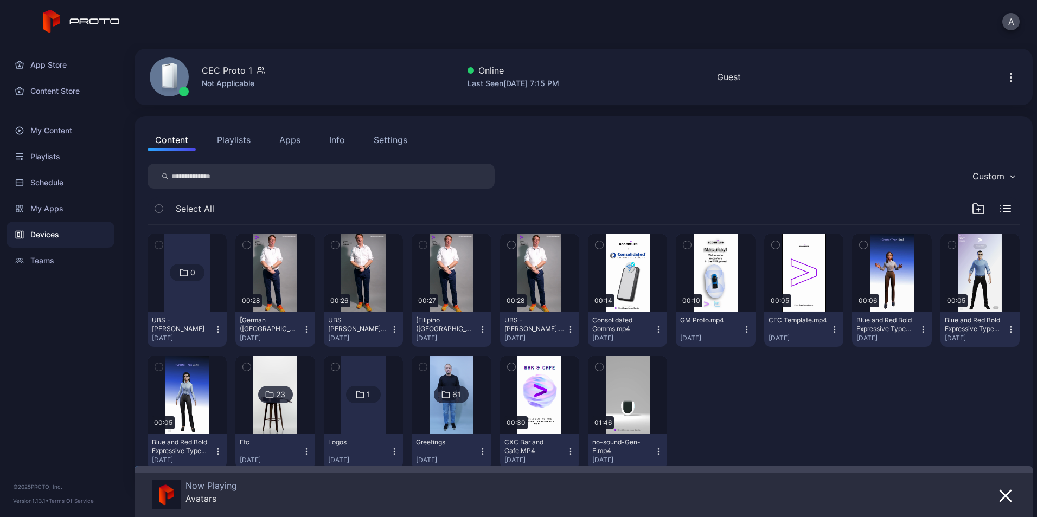
click at [239, 240] on button "button" at bounding box center [246, 245] width 23 height 23
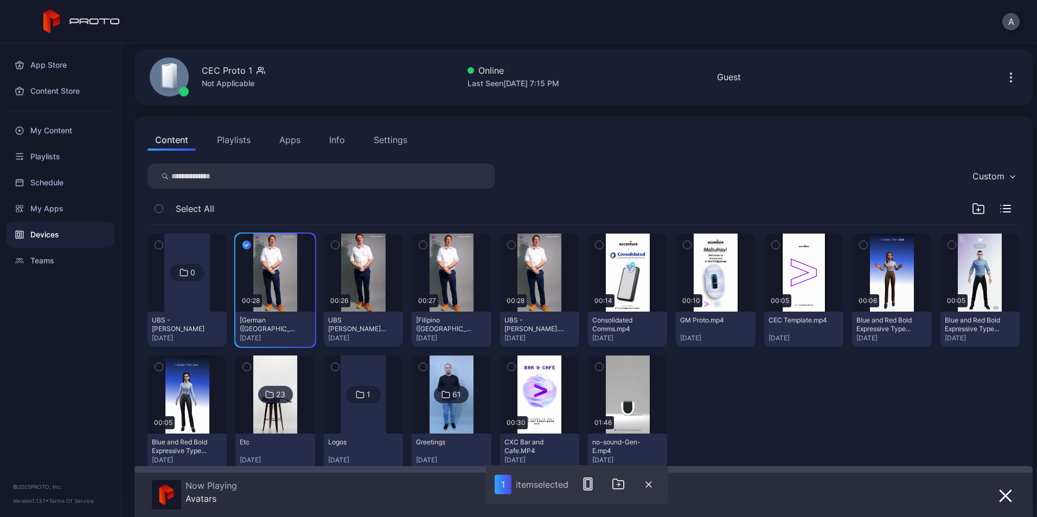
click at [419, 244] on icon "button" at bounding box center [423, 245] width 8 height 12
click at [510, 247] on button "button" at bounding box center [511, 245] width 23 height 23
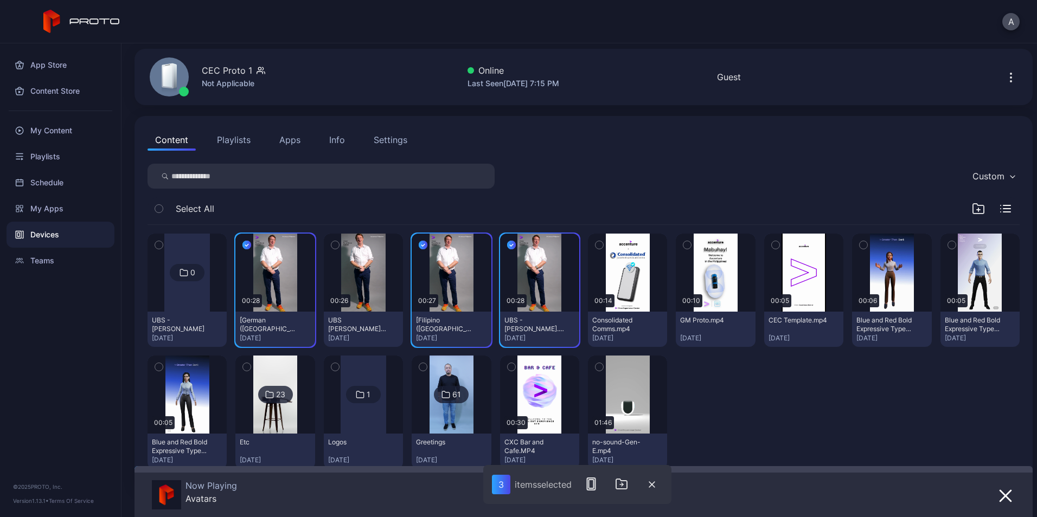
scroll to position [0, 0]
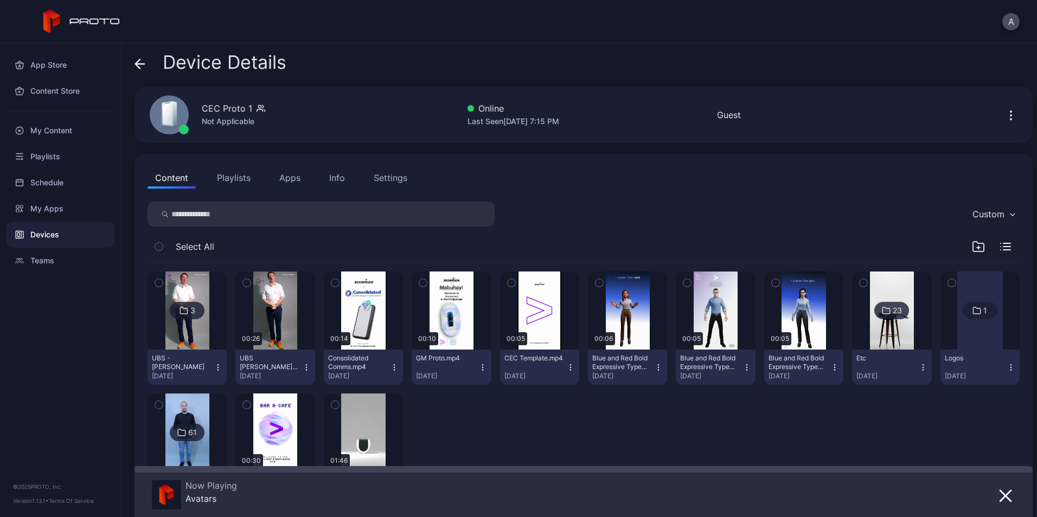
click at [490, 427] on div "3 UBS - Ryan Sep 19, 2025 00:26 UBS Ryan v2.mp4 Sep 19, 2025 00:14 Consolidated…" at bounding box center [584, 389] width 872 height 253
click at [189, 328] on img at bounding box center [187, 311] width 44 height 78
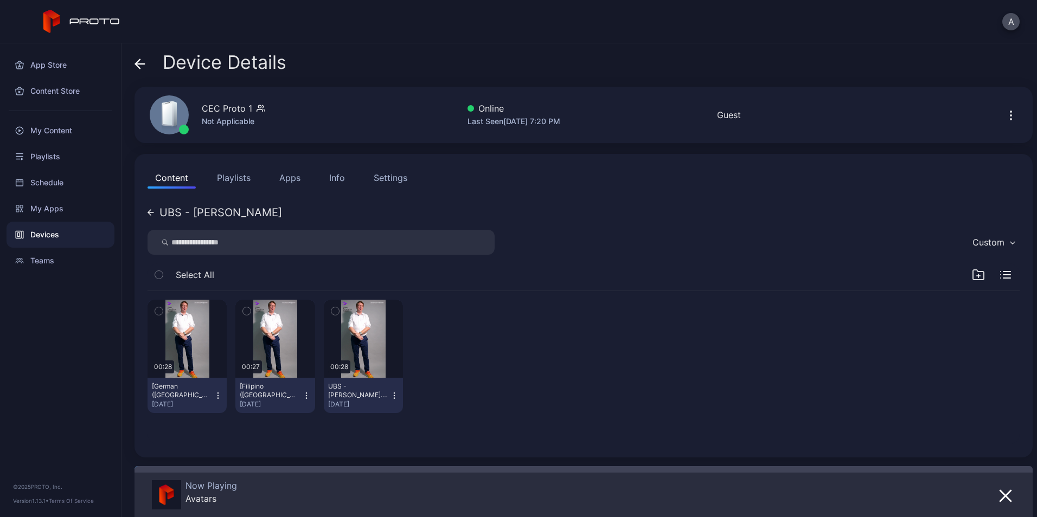
click at [390, 394] on icon "button" at bounding box center [394, 396] width 9 height 9
click at [71, 125] on div "My Content" at bounding box center [61, 131] width 108 height 26
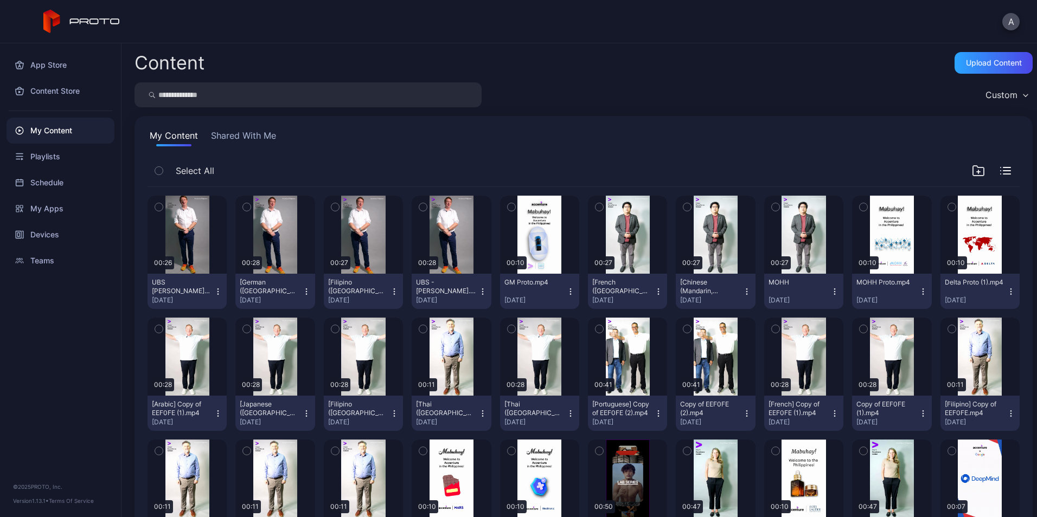
click at [471, 289] on div "UBS - Ryan.mp4 Sep 19, 2025" at bounding box center [447, 291] width 62 height 27
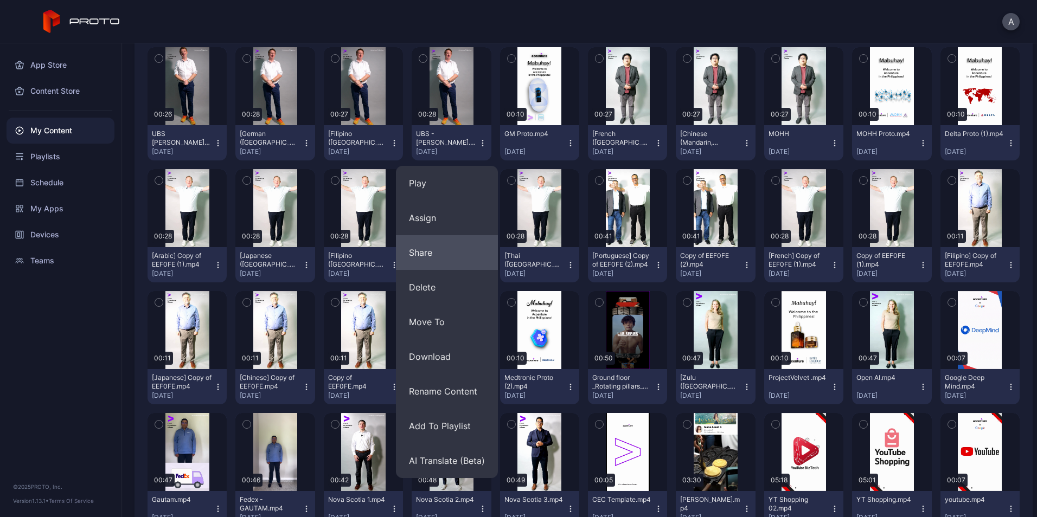
scroll to position [157, 0]
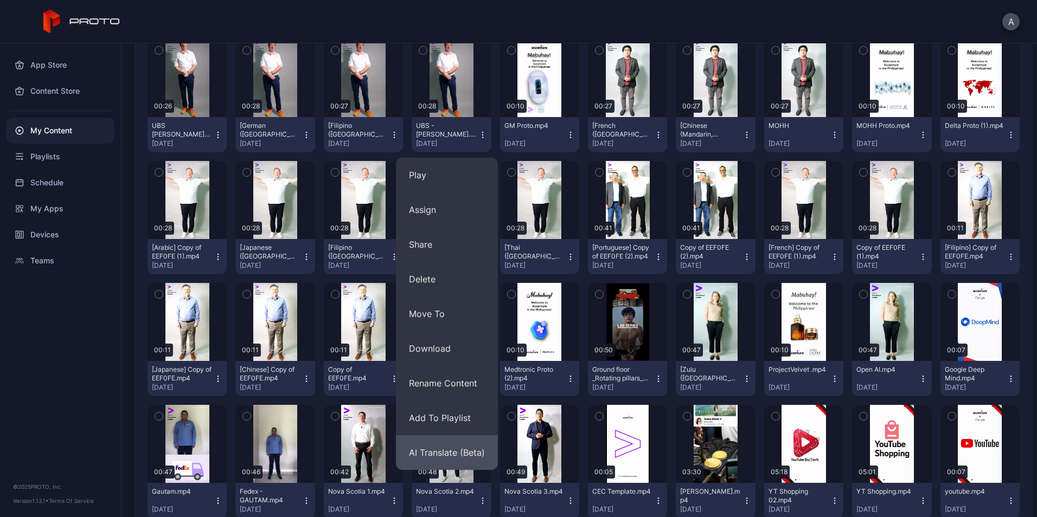
click at [460, 459] on button "AI Translate (Beta)" at bounding box center [447, 453] width 102 height 35
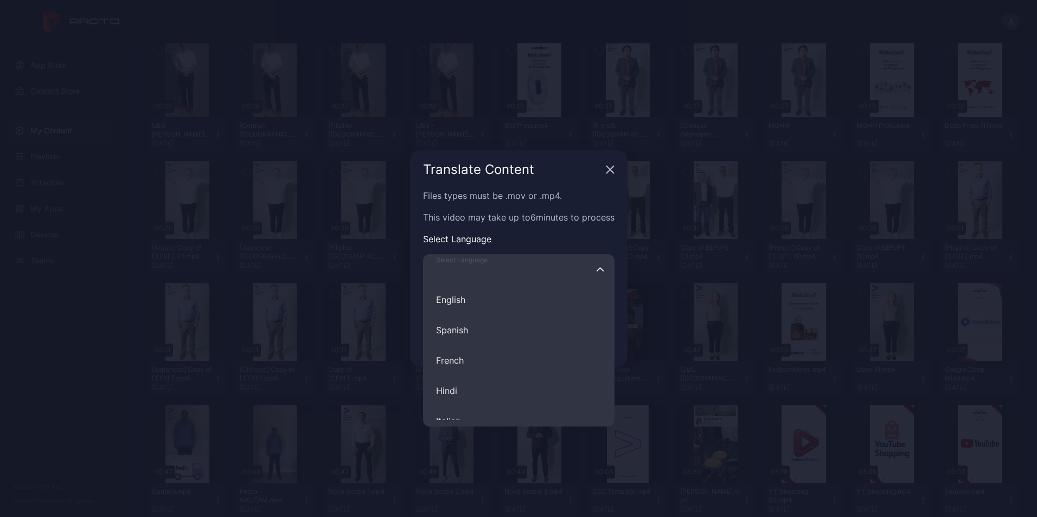
click at [519, 261] on input "Select Language English Spanish French Hindi Italian German Polish Portuguese C…" at bounding box center [518, 269] width 191 height 30
click at [606, 178] on div "Translate Content" at bounding box center [518, 169] width 217 height 39
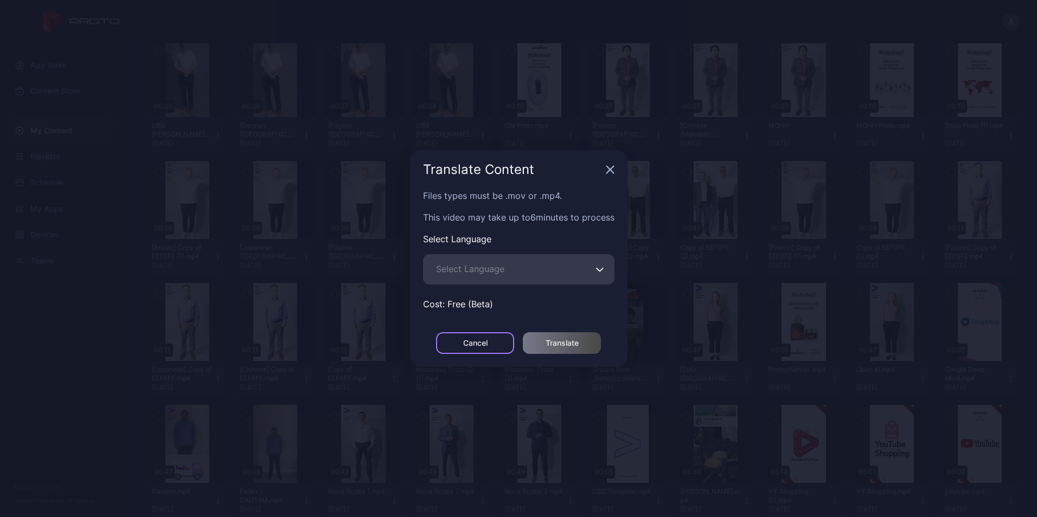
click at [465, 334] on div "Cancel" at bounding box center [475, 343] width 78 height 22
